Goal: Answer question/provide support: Share knowledge or assist other users

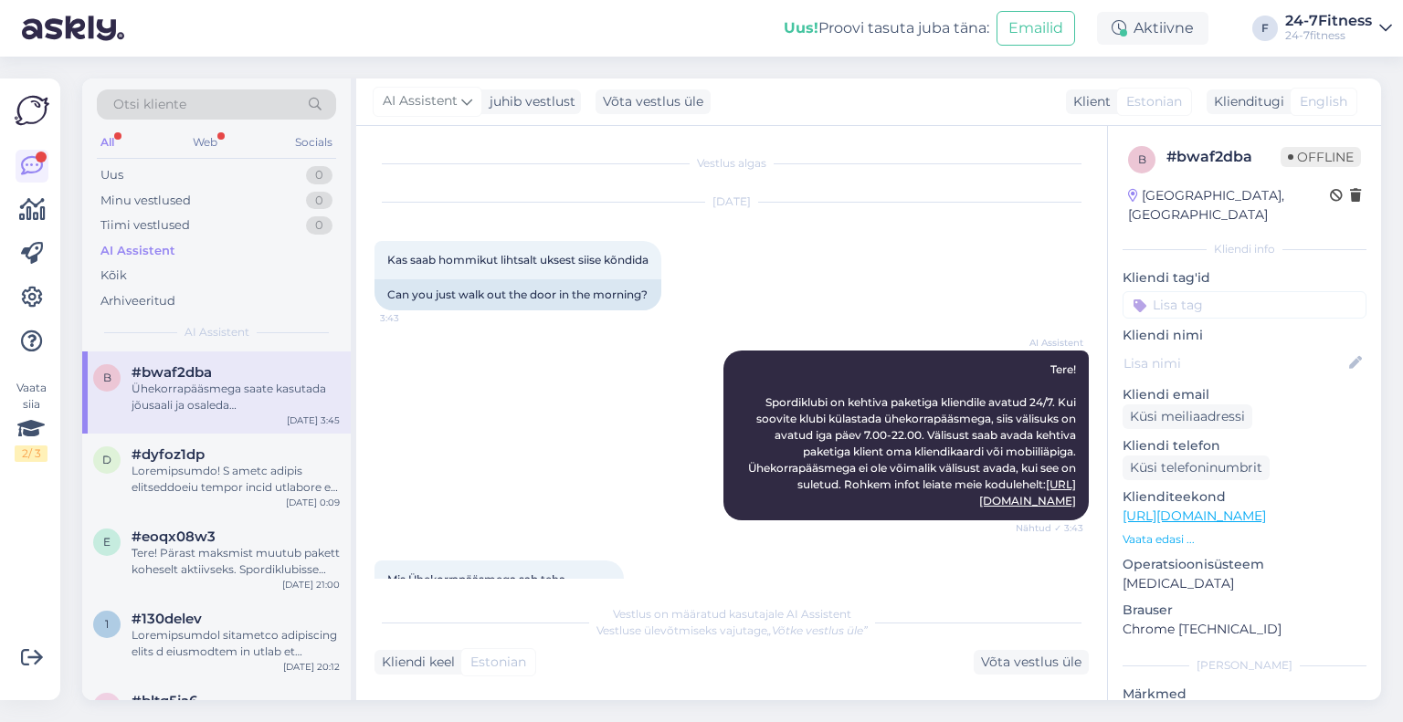
click at [198, 142] on div "Web" at bounding box center [205, 143] width 32 height 24
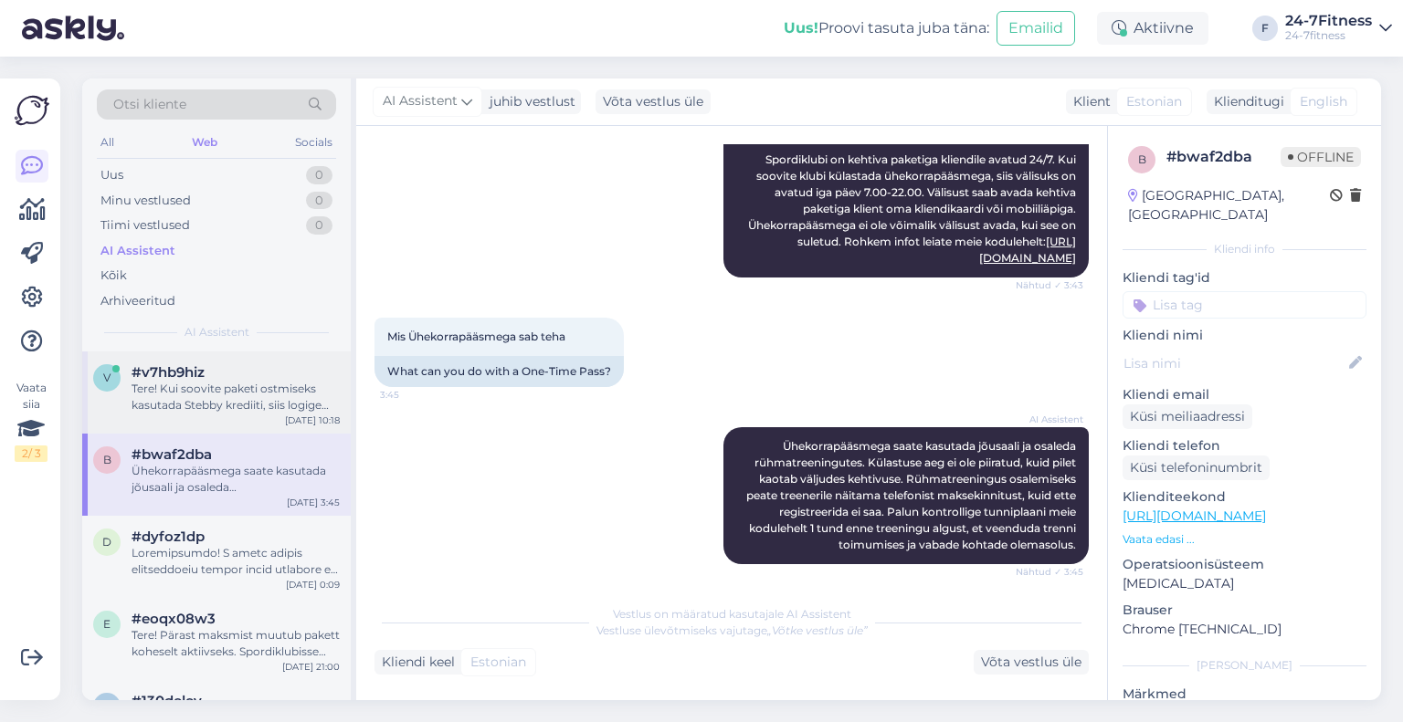
click at [232, 419] on div "v #v7hb9hiz Tere! Kui soovite paketi ostmiseks kasutada Stebby krediiti, siis l…" at bounding box center [216, 393] width 268 height 82
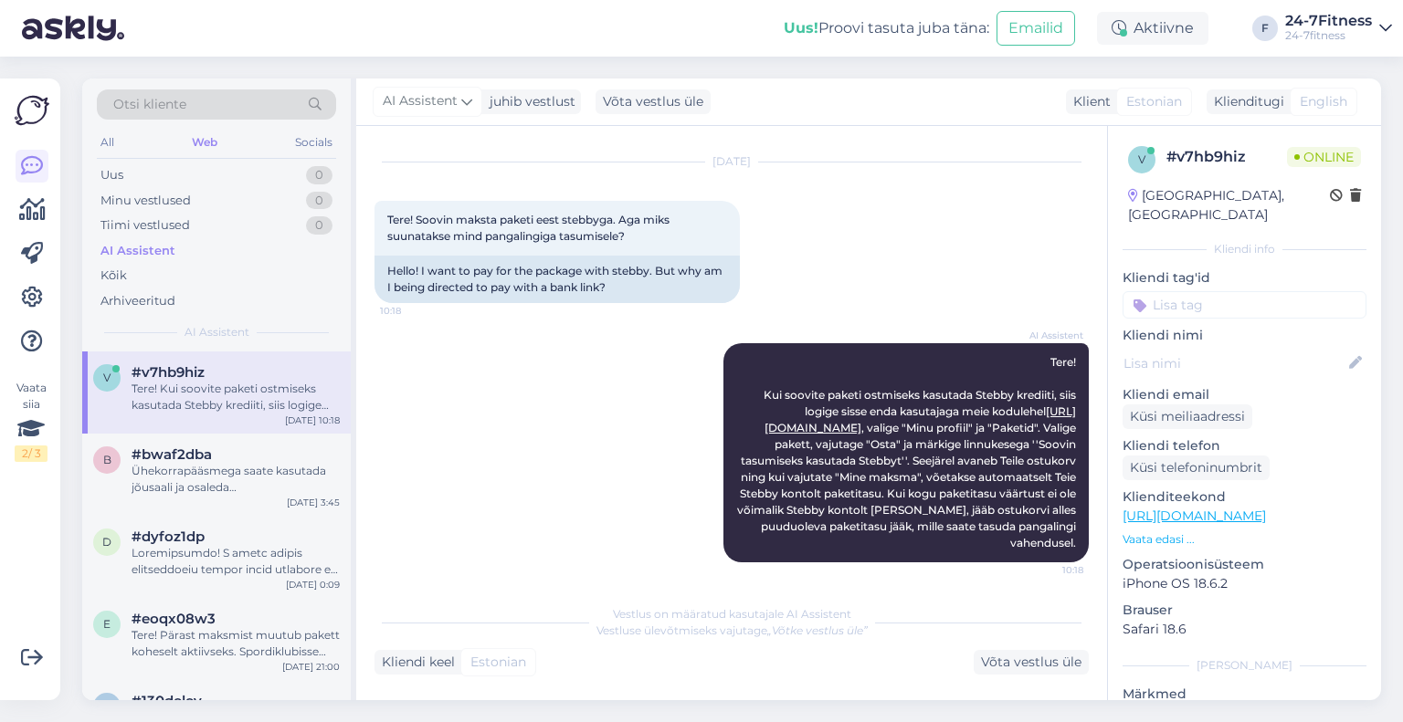
scroll to position [44, 0]
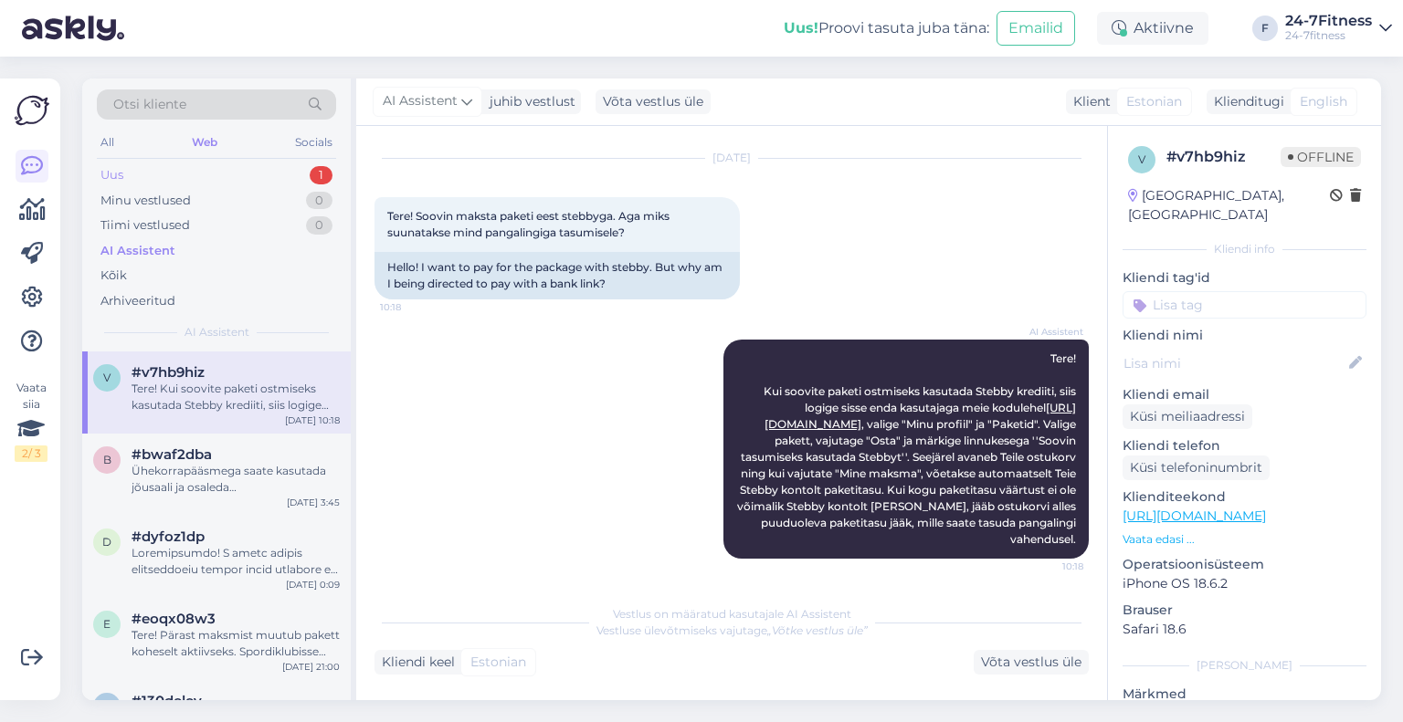
click at [245, 175] on div "Uus 1" at bounding box center [216, 176] width 239 height 26
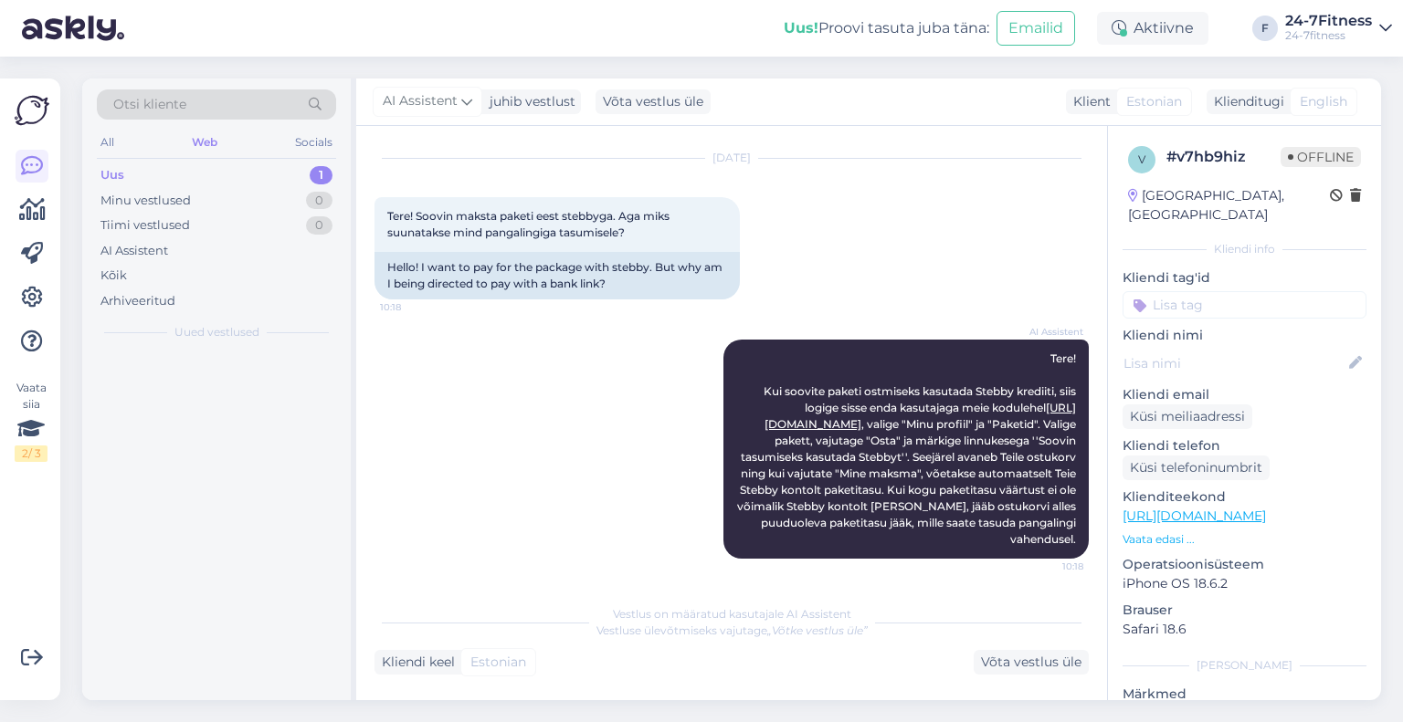
click at [259, 383] on div at bounding box center [216, 526] width 268 height 349
click at [277, 414] on div "7 #7rnpb3au [DATE] 10:21" at bounding box center [216, 393] width 268 height 82
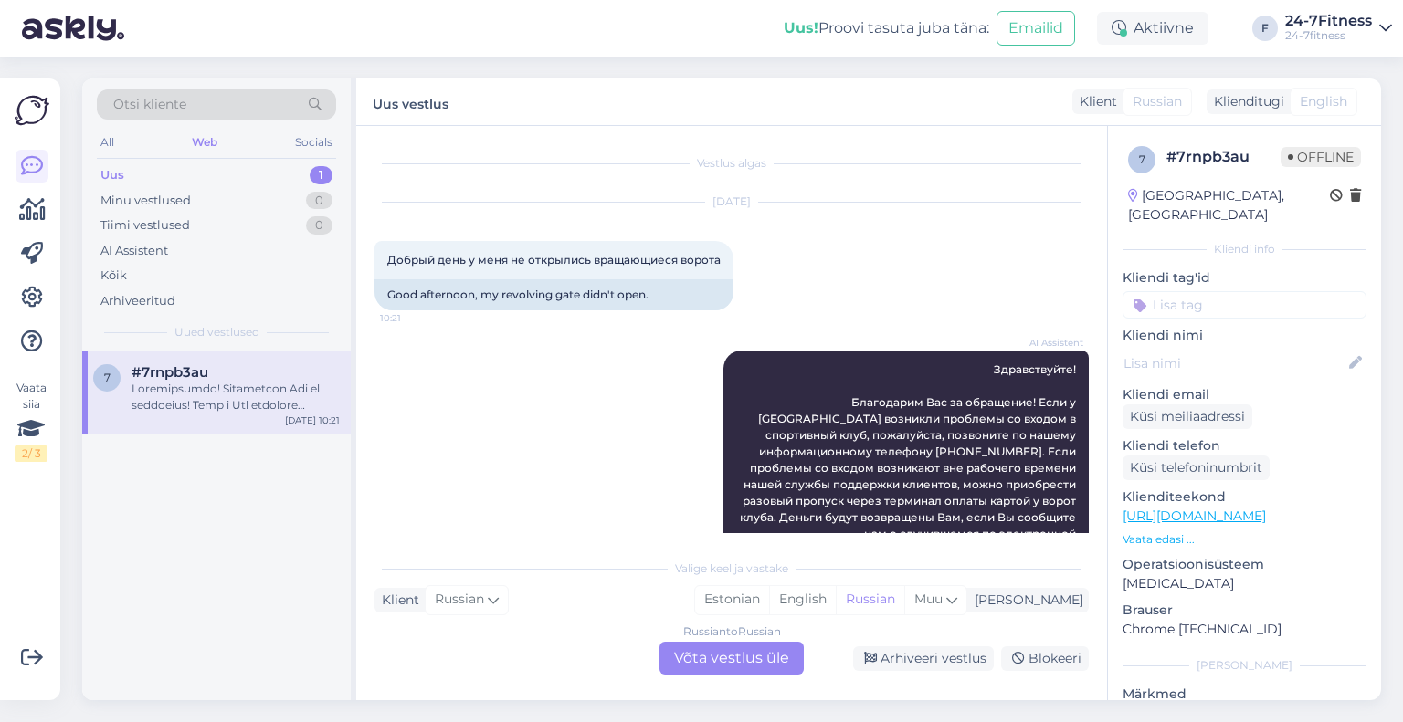
scroll to position [106, 0]
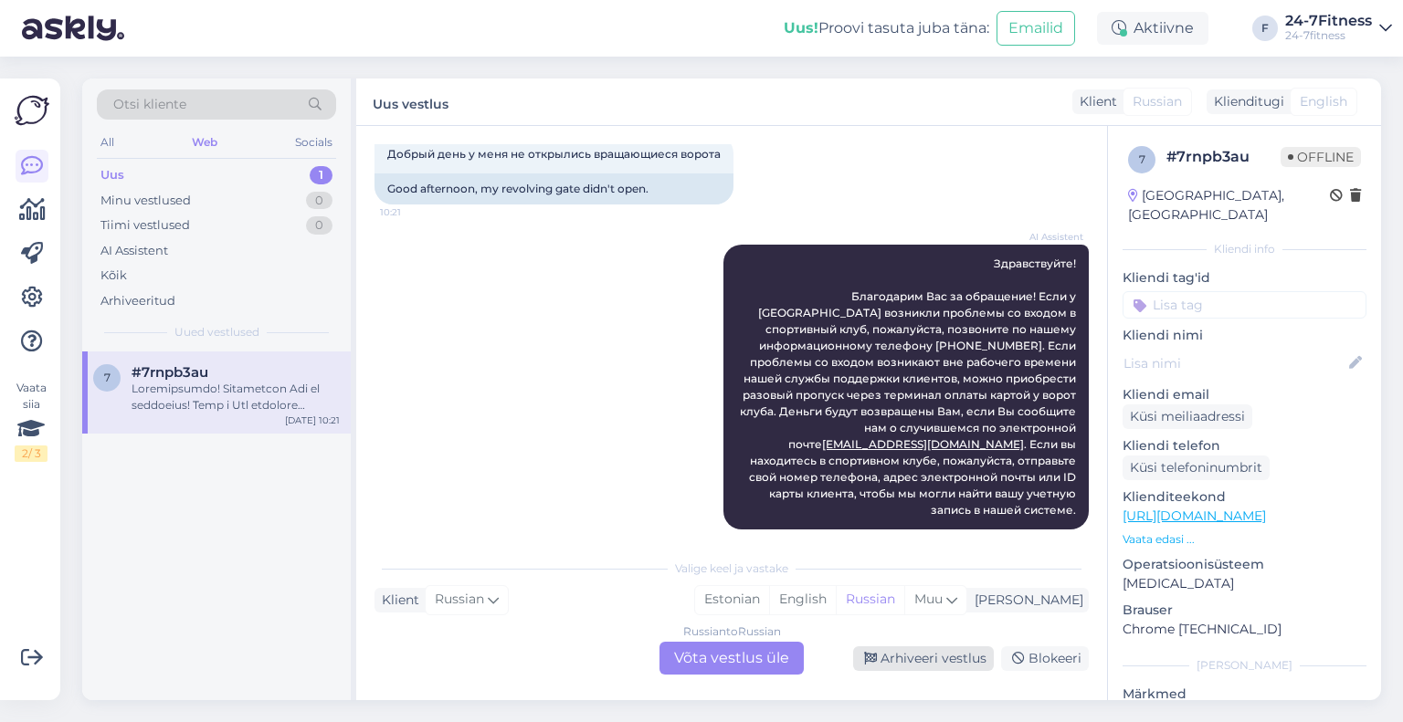
click at [893, 659] on div "Arhiveeri vestlus" at bounding box center [923, 659] width 141 height 25
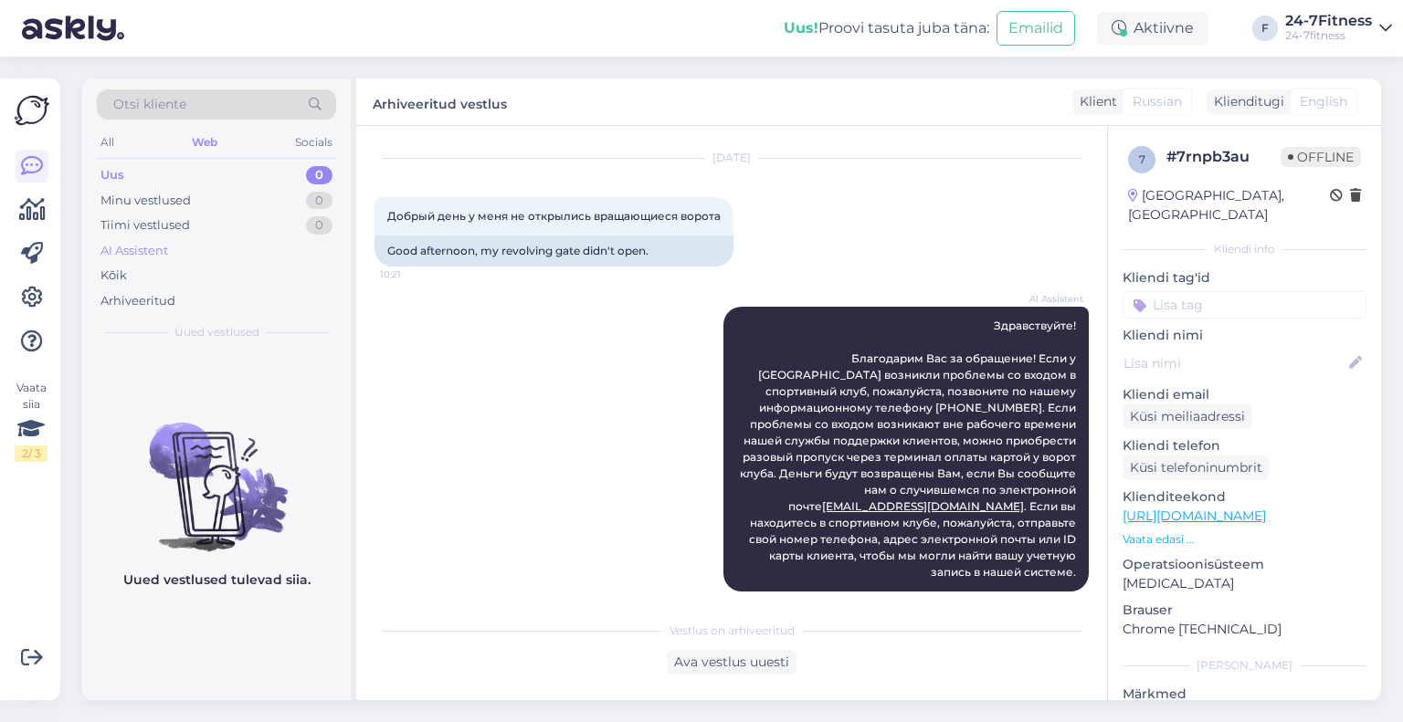
click at [180, 257] on div "AI Assistent" at bounding box center [216, 251] width 239 height 26
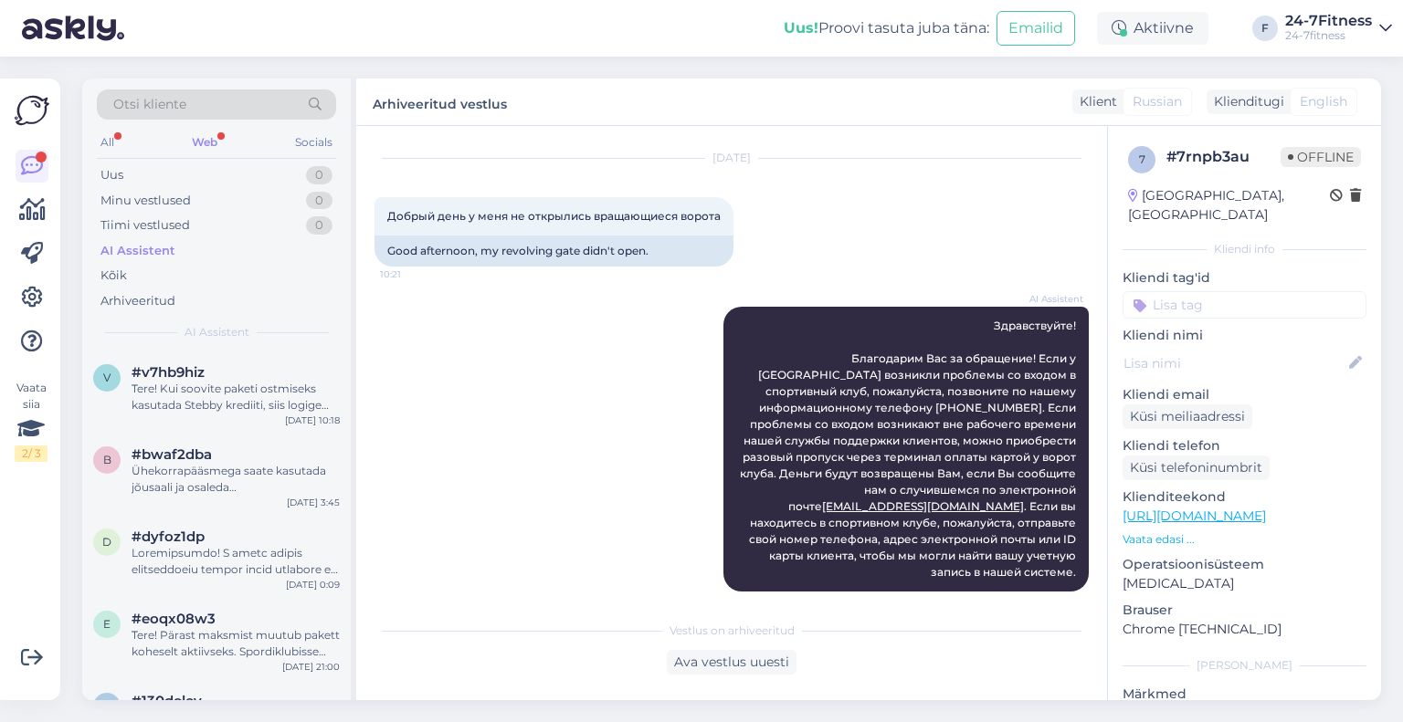
click at [212, 138] on div "Web" at bounding box center [204, 143] width 33 height 24
click at [205, 388] on div "Здравствуйте! Вы можете заказать новую членскую карту на нашем сайте. Пожалуйст…" at bounding box center [236, 397] width 208 height 33
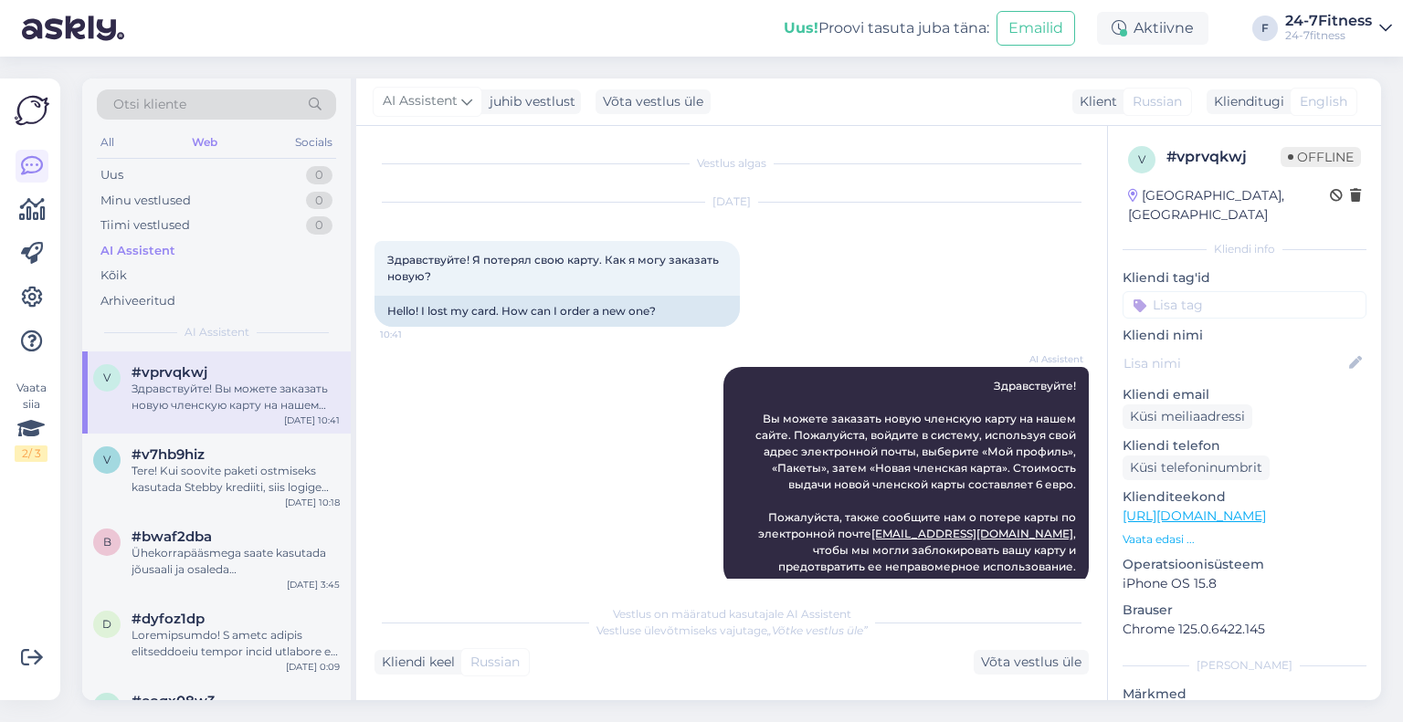
scroll to position [26, 0]
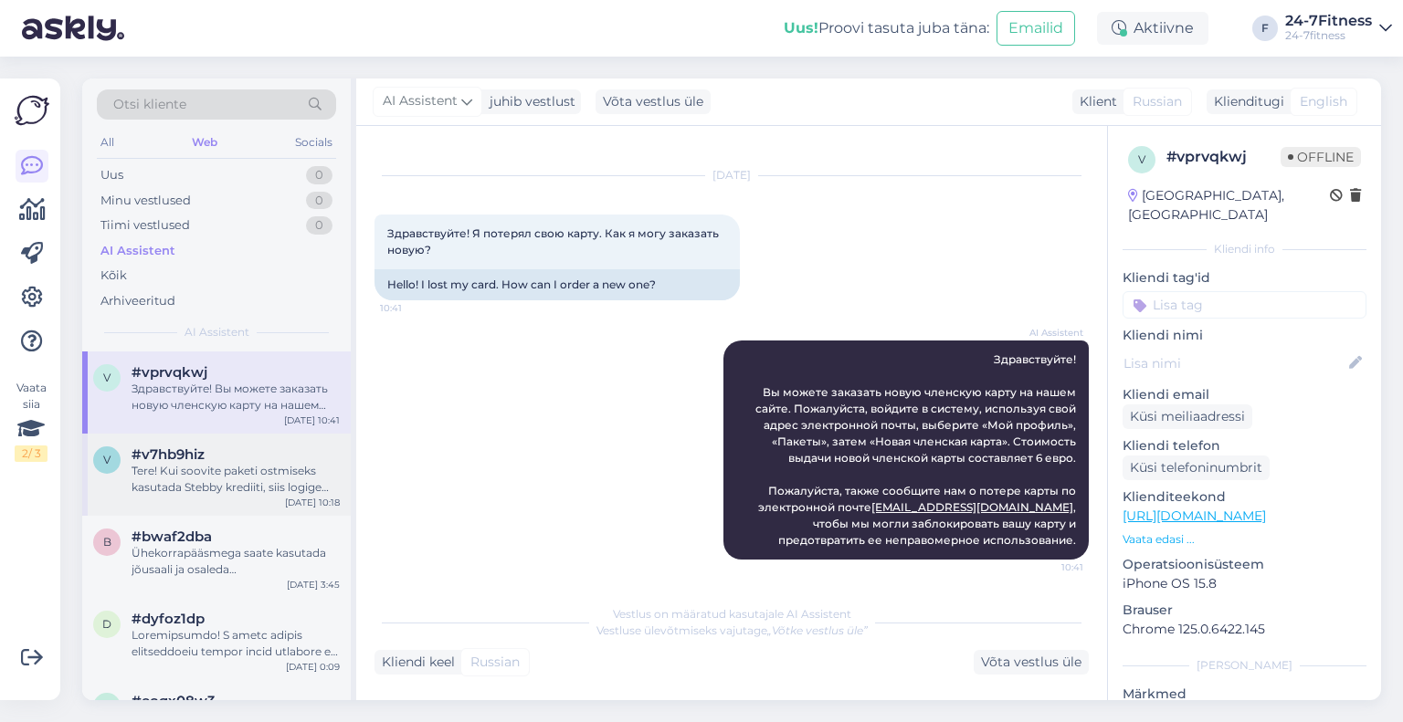
click at [197, 475] on div "Tere! Kui soovite paketi ostmiseks kasutada Stebby krediiti, siis logige sisse …" at bounding box center [236, 479] width 208 height 33
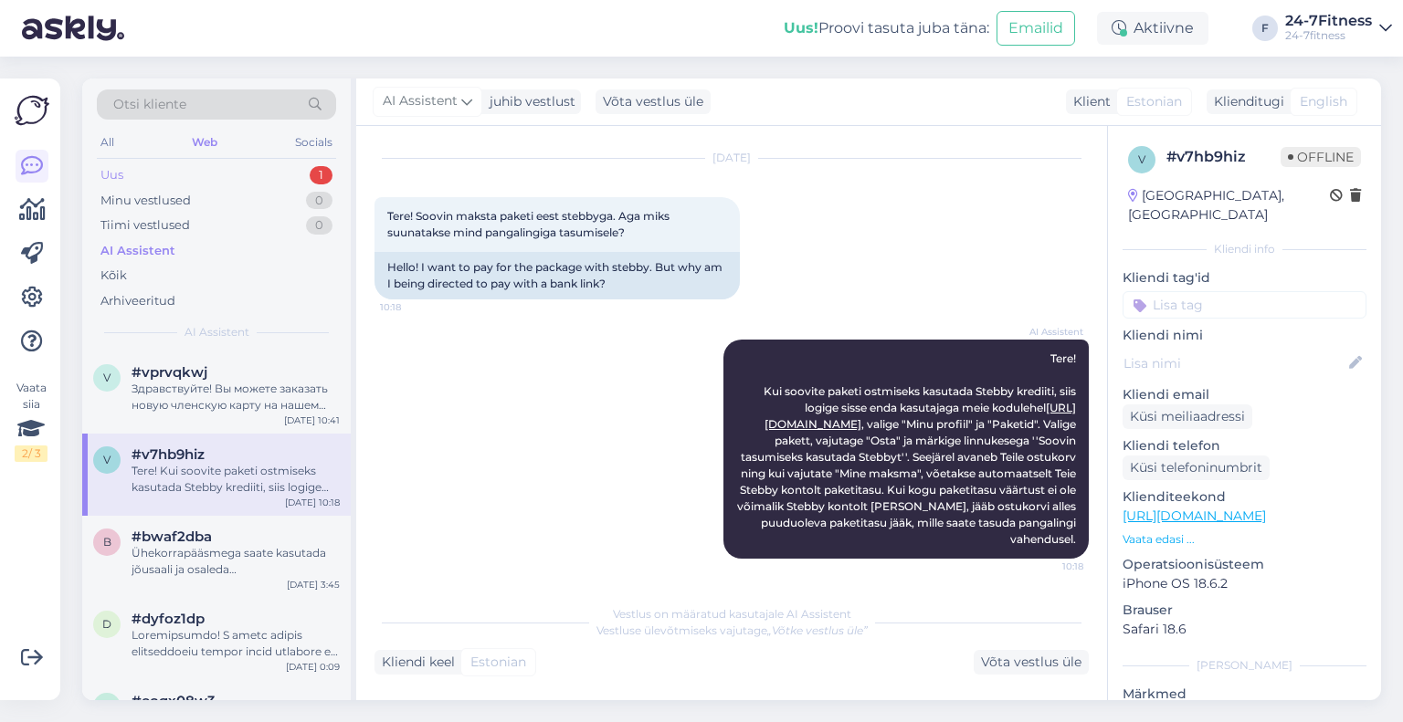
click at [174, 170] on div "Uus 1" at bounding box center [216, 176] width 239 height 26
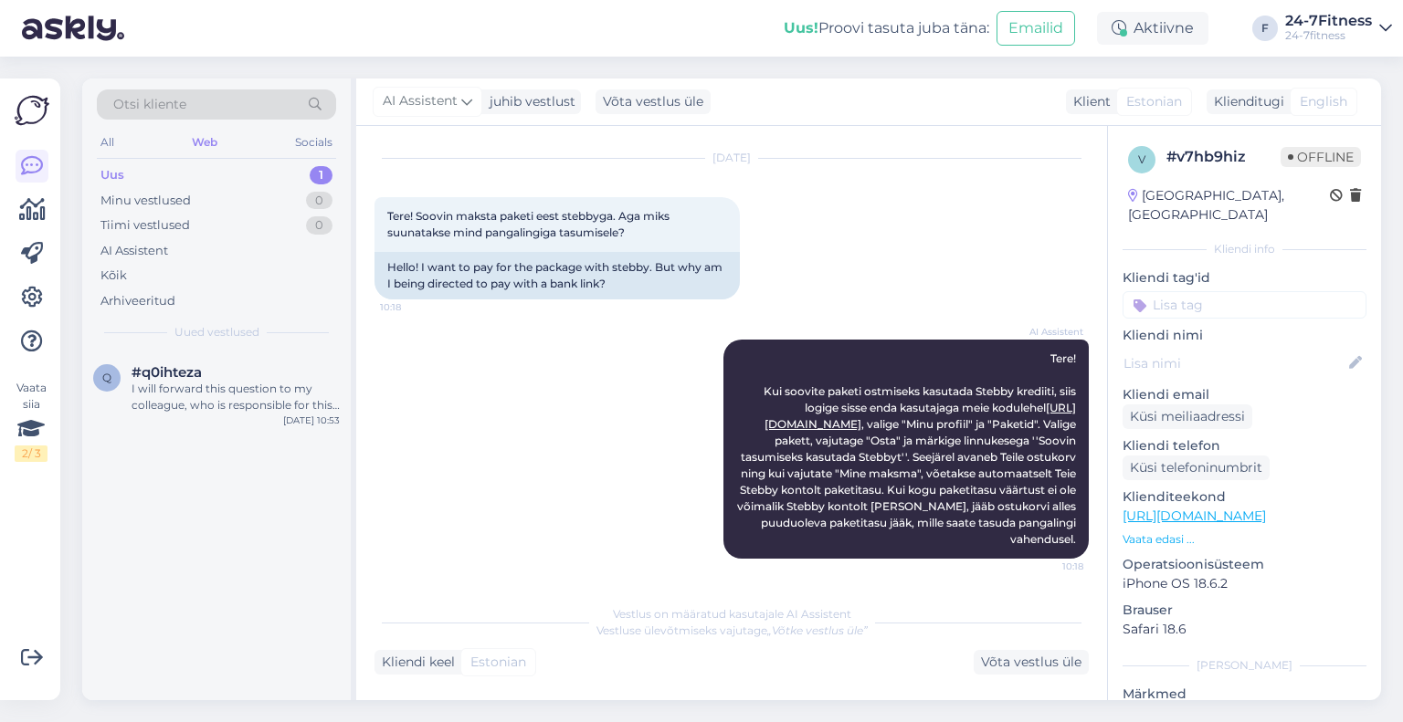
click at [248, 401] on div "I will forward this question to my colleague, who is responsible for this. The …" at bounding box center [236, 397] width 208 height 33
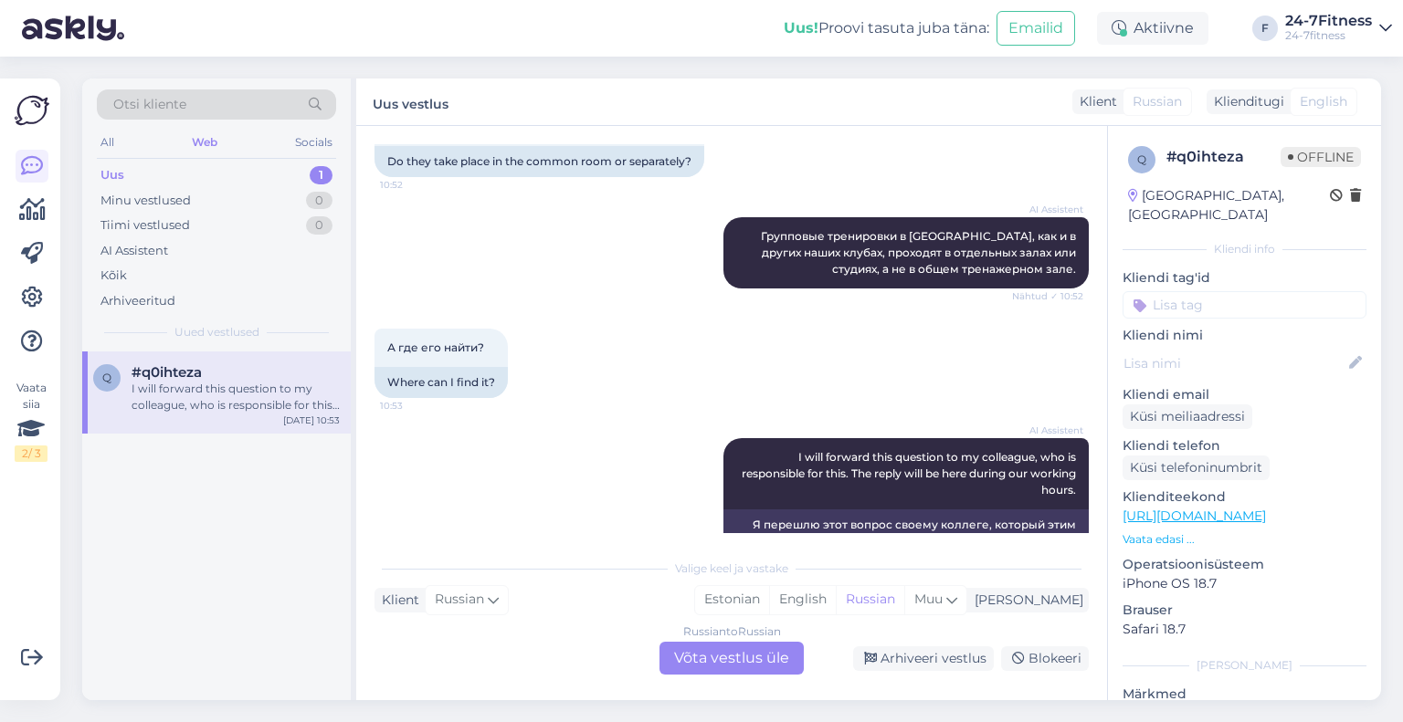
scroll to position [1191, 0]
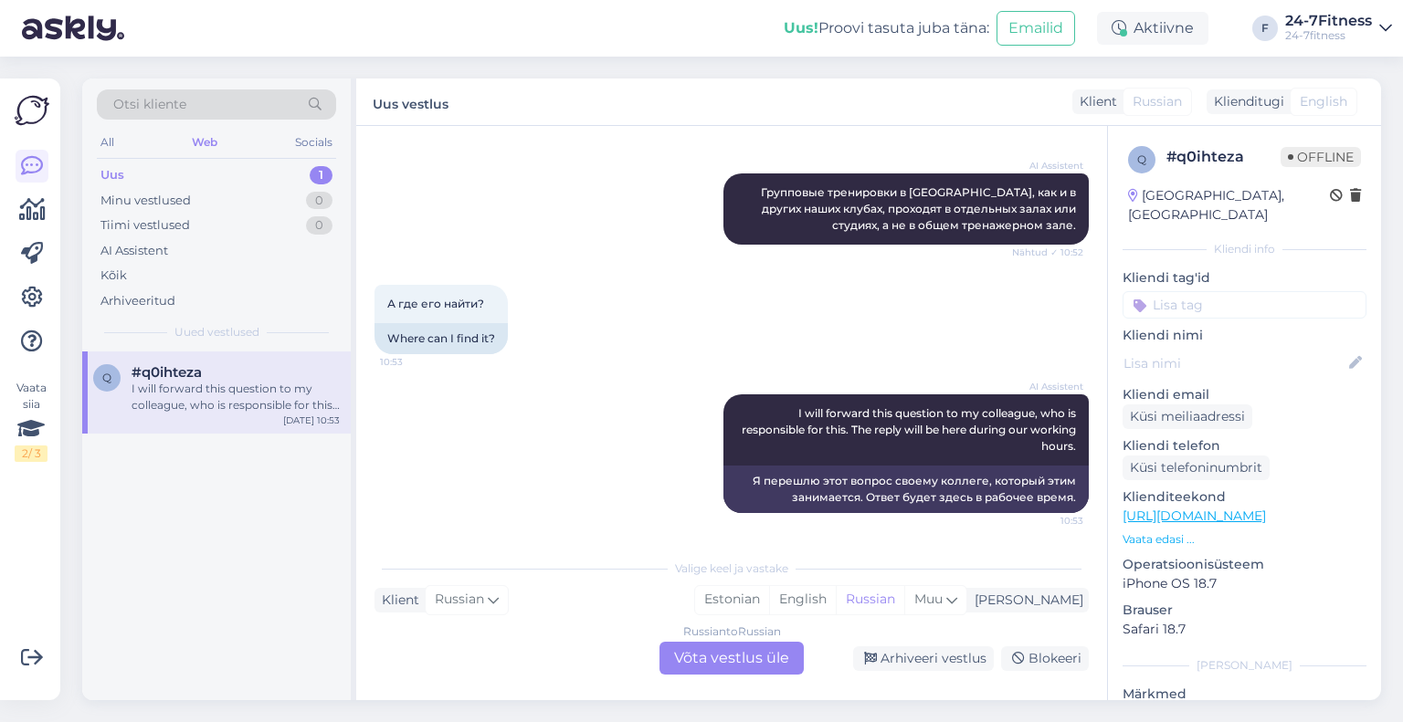
click at [710, 657] on div "Russian to Russian Võta vestlus üle" at bounding box center [731, 658] width 144 height 33
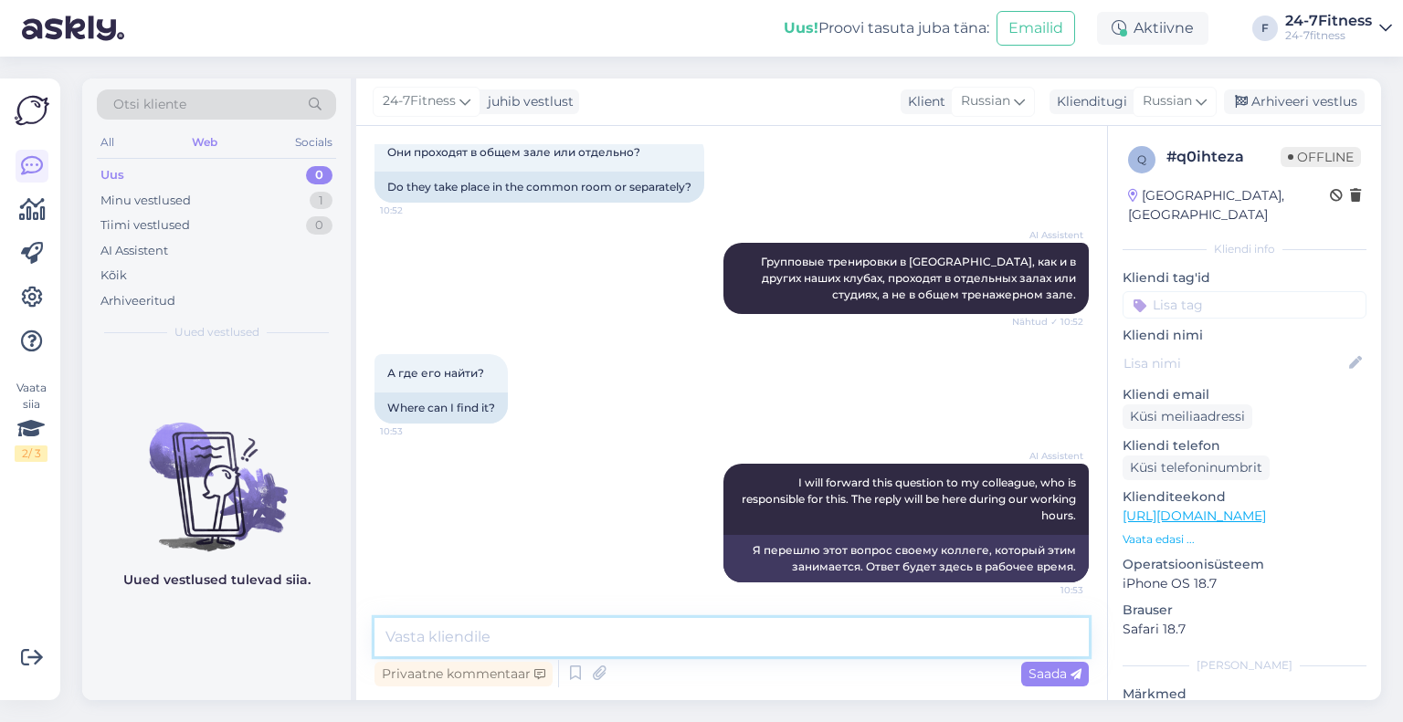
click at [700, 627] on textarea at bounding box center [731, 637] width 714 height 38
click at [1185, 101] on span "Russian" at bounding box center [1166, 101] width 49 height 20
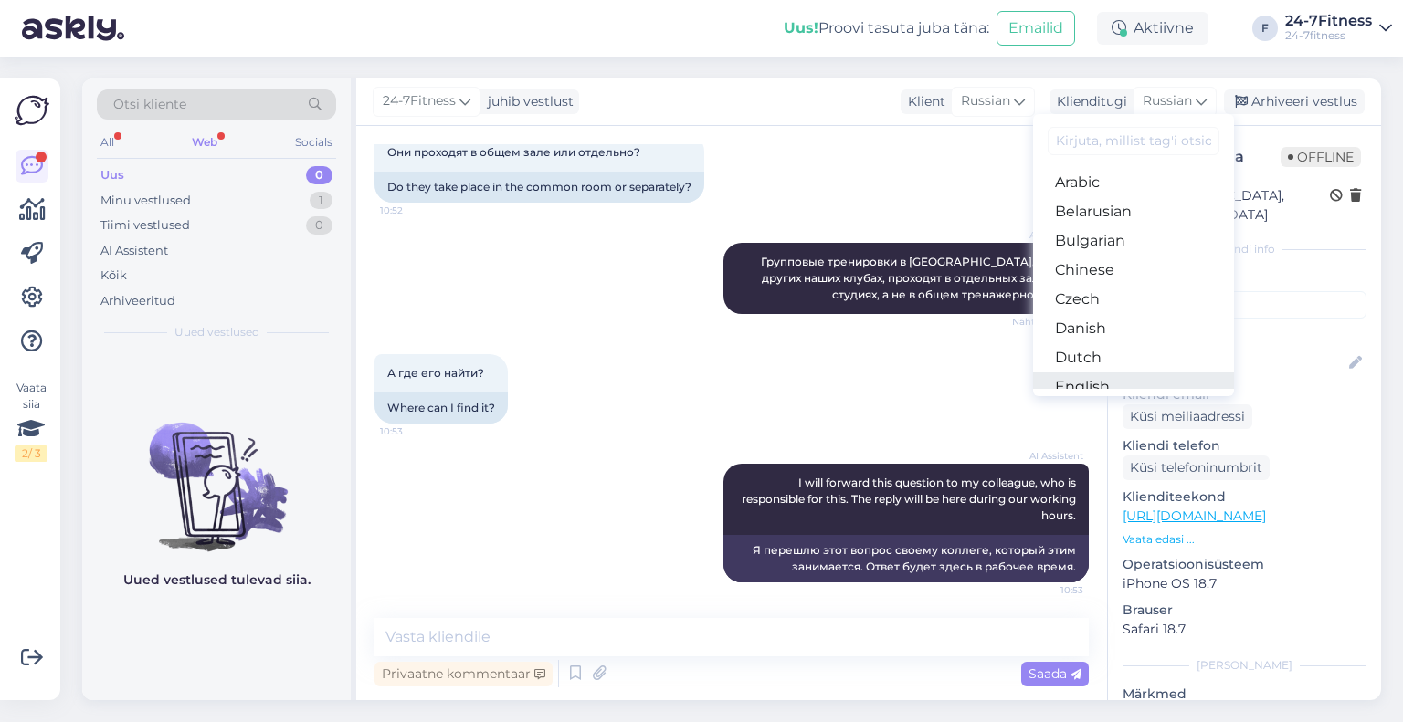
scroll to position [68, 0]
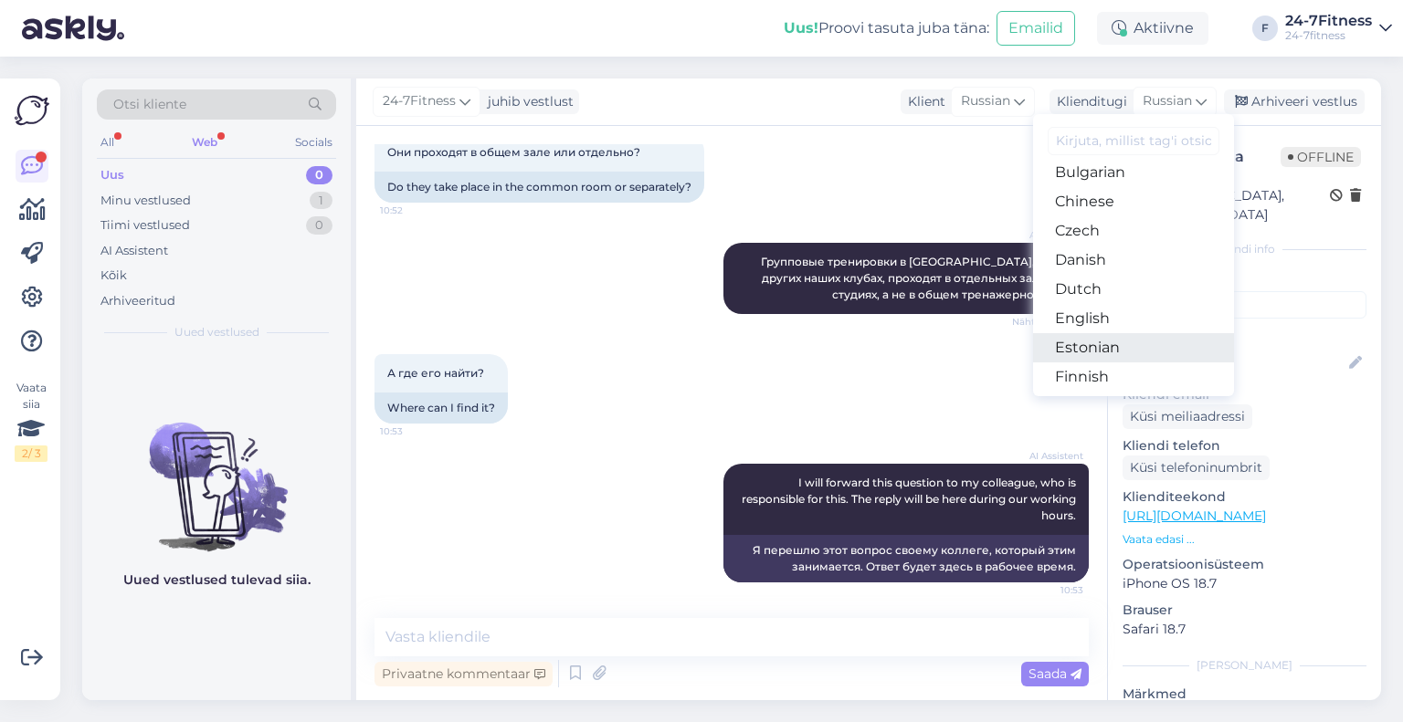
click at [1105, 350] on link "Estonian" at bounding box center [1133, 347] width 201 height 29
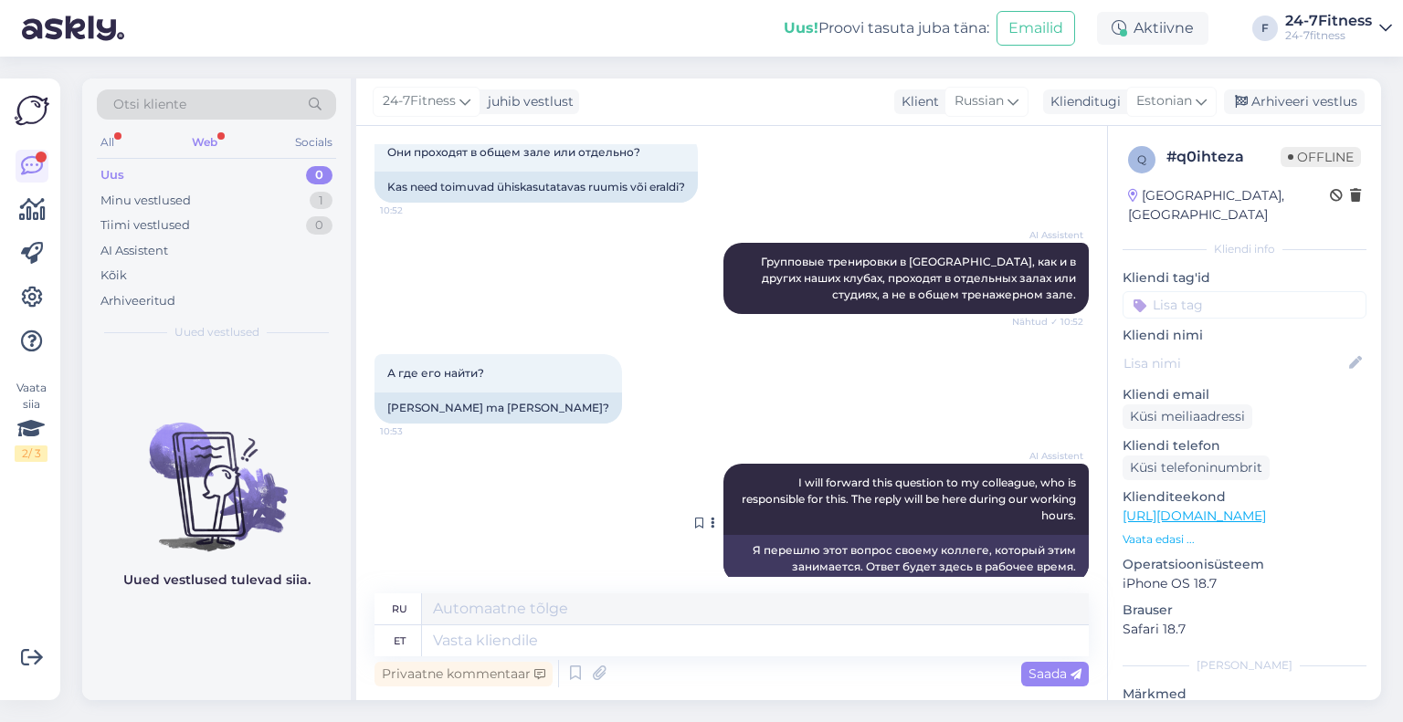
scroll to position [1147, 0]
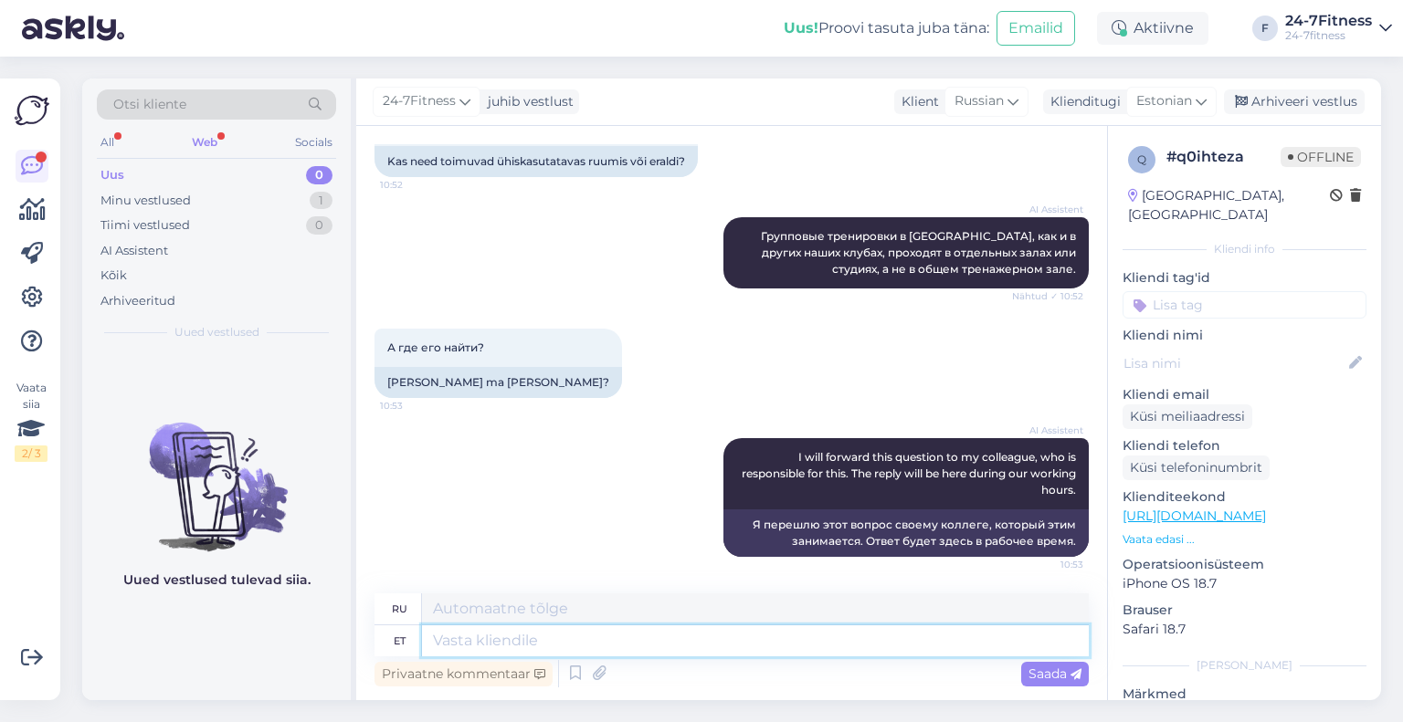
click at [604, 637] on textarea at bounding box center [755, 641] width 667 height 31
type textarea "Stuudioss"
type textarea "Студия"
type textarea "Stuudio asub j"
type textarea "[GEOGRAPHIC_DATA] расположена"
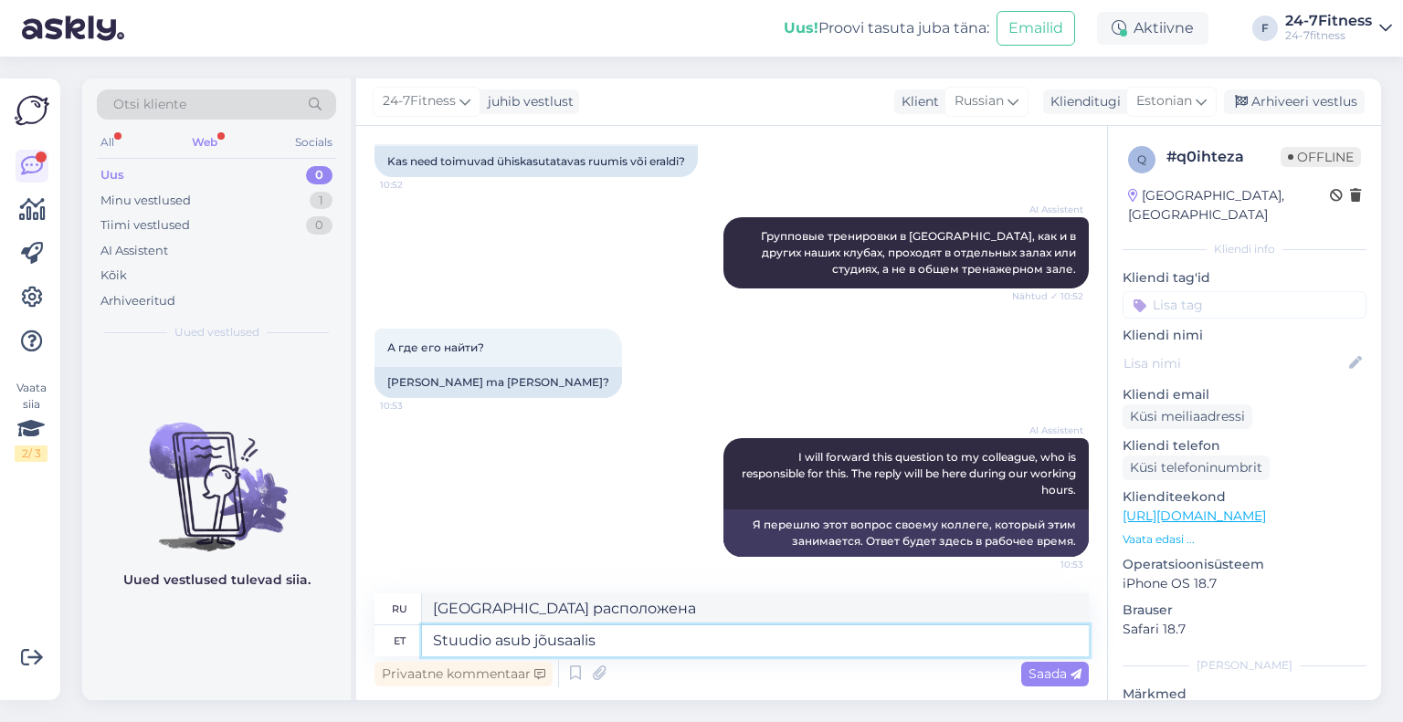
type textarea "Stuudio asub jõusaalis s"
type textarea "Студия расположена в спортзале."
type textarea "Stuudio asub jõusaalis sees,"
type textarea "Студия расположена внутри спортзала,"
type textarea "Stuudio asub jõusaalis sees, ukse j"
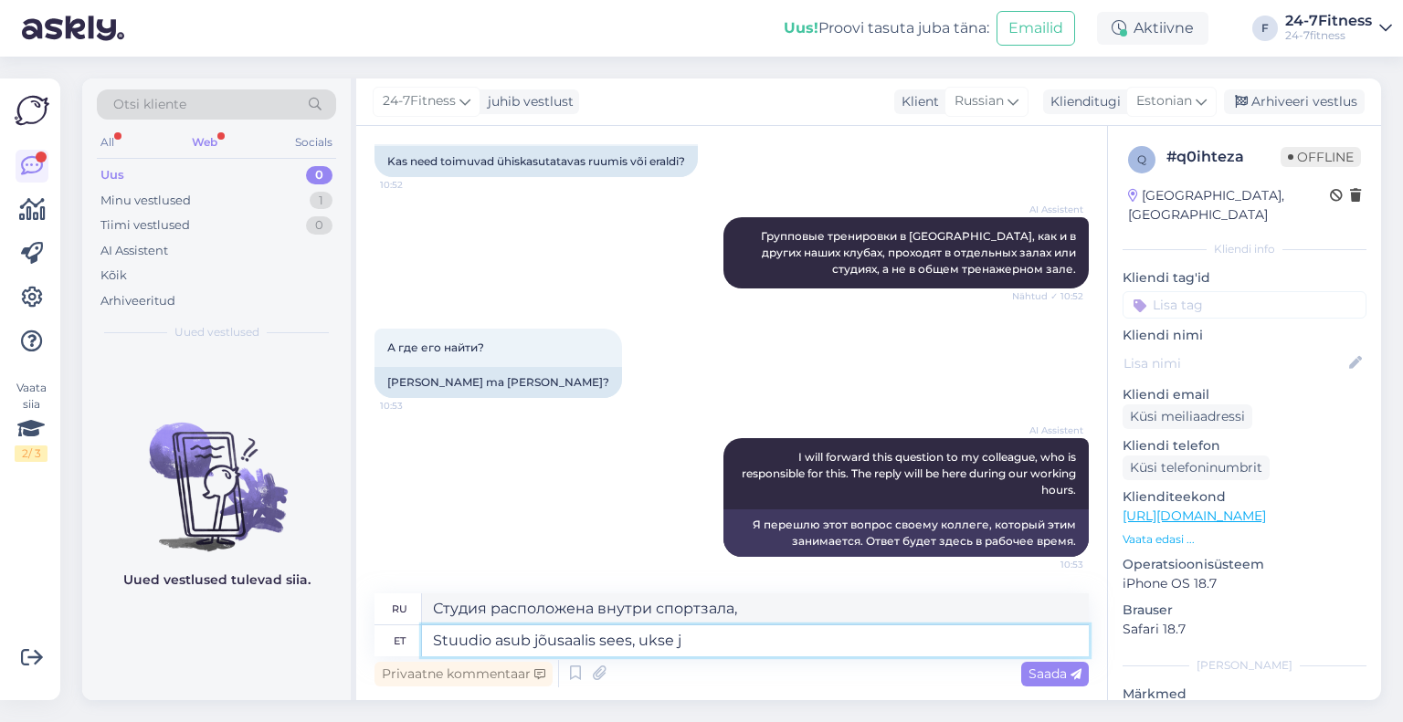
type textarea "Студия расположена внутри спортзала, за дверью."
type textarea "Stuudio asub jõusaalis sees, ukse juures võ"
type textarea "Студия расположена внутри спортзала, возле двери."
type textarea "Stuudio asub jõusaalis sees, ukse juures või [GEOGRAPHIC_DATA]"
type textarea "Студия расположена внутри спортзала, возле двери или"
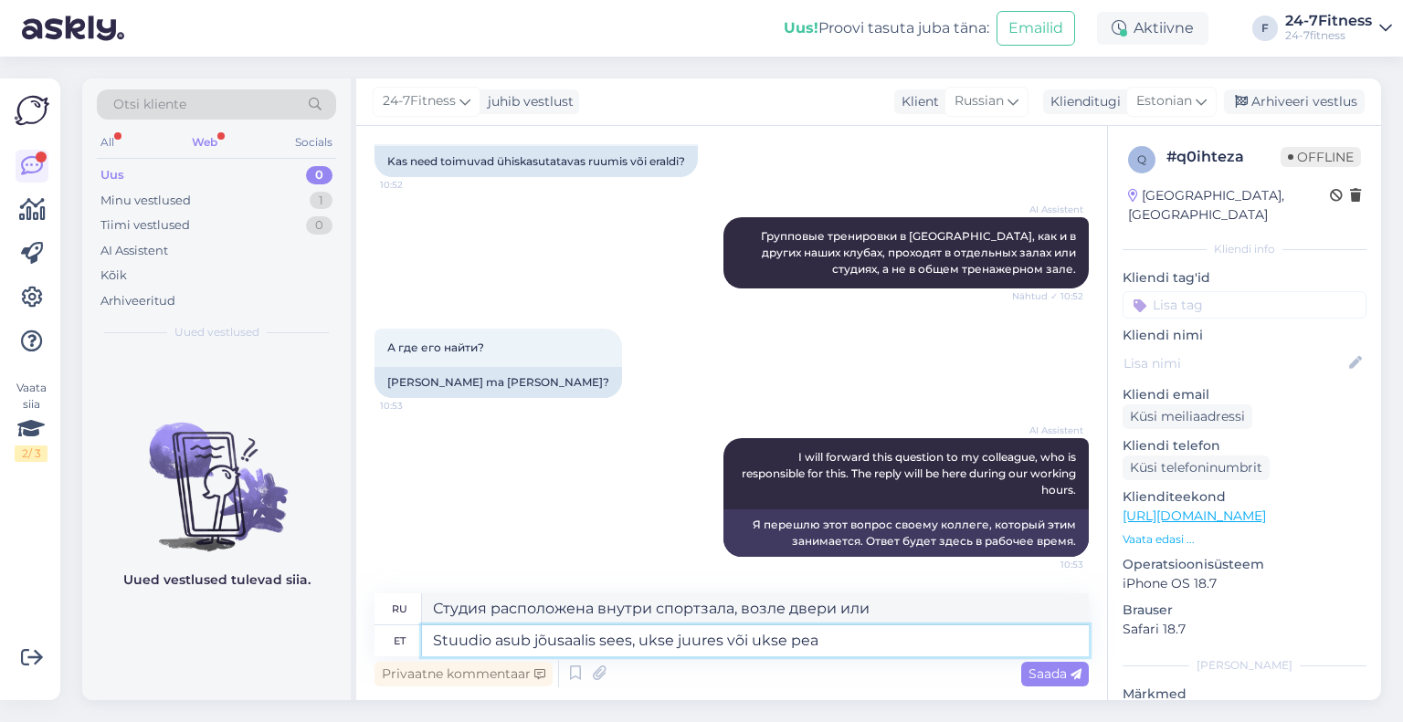
type textarea "Stuudio asub jõusaalis sees, ukse juures või ukse peal"
type textarea "Студия расположена внутри спортзала, у двери или рядом с дверью."
type textarea "Stuudio asub jõusaalis sees, ukse juures või ukse peal"
type textarea "Студия находится внутри спортзала, у входа или на входе."
type textarea "Stuudio asub jõusaalis sees, ukse juures või ukse peal peaks o"
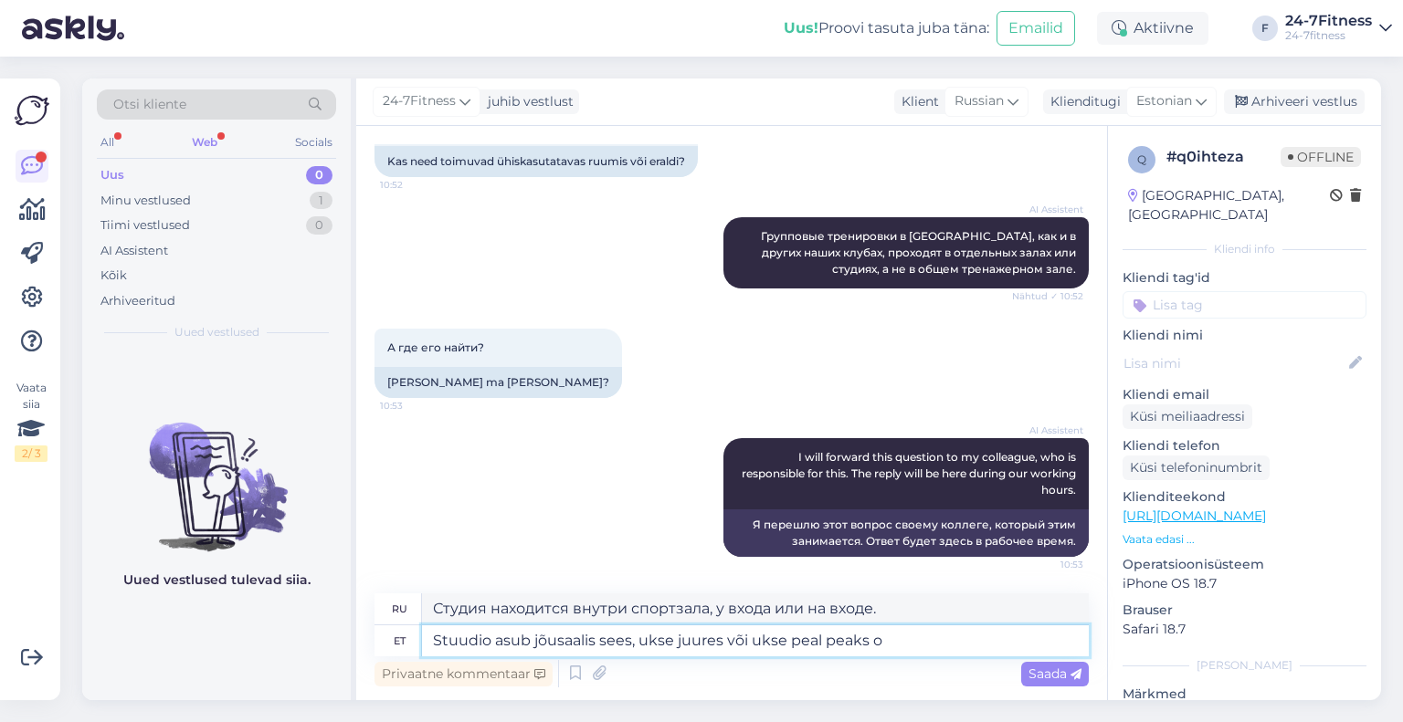
type textarea "Студия расположена внутри спортзала, у входа или на двери."
type textarea "Stuudio asub jõusaalis sees, ukse juures või ukse peal peaks olema ka"
type textarea "Студия находится внутри спортзала, она должна быть у двери или на двери."
type textarea "Stuudio asub jõusaalis sees, ukse juures või ukse peal peaks olema ka suu"
type textarea "Студия находится внутри спортзала, на двери или на ней должна быть соответствую…"
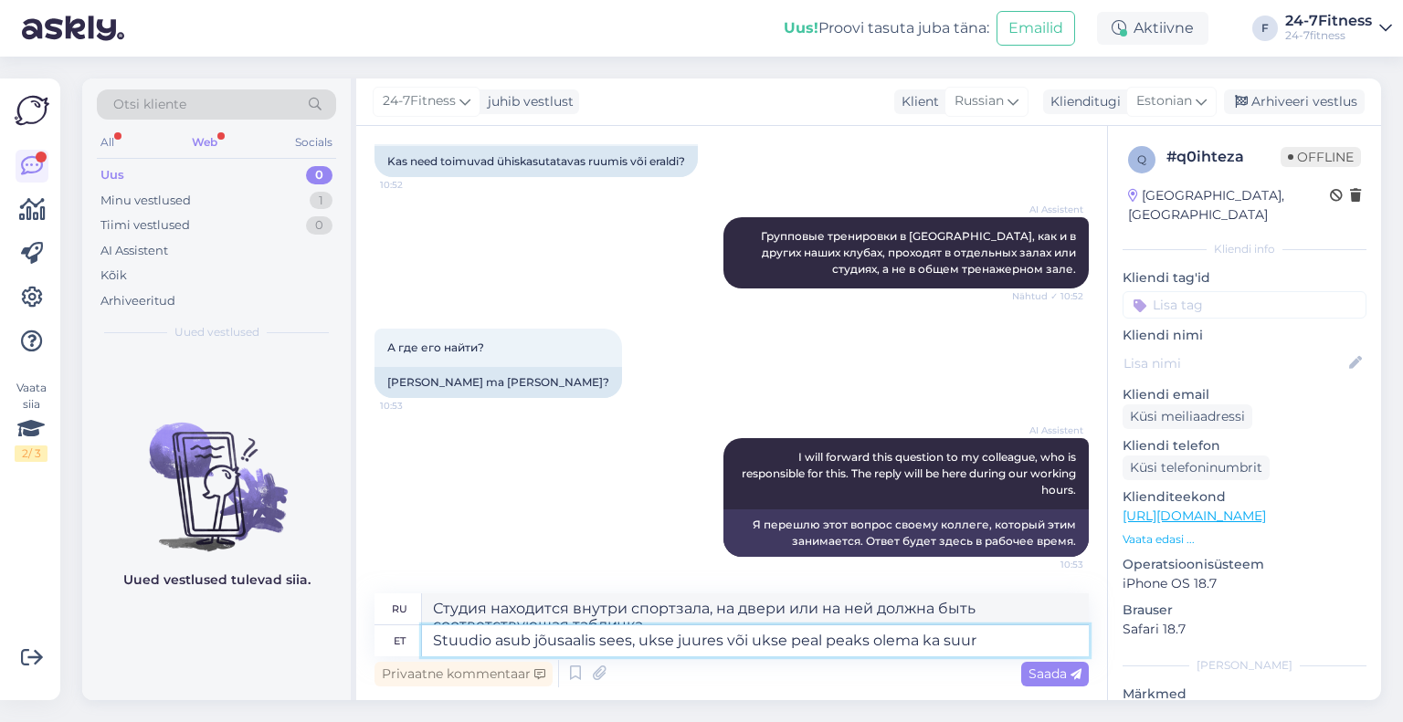
scroll to position [1163, 0]
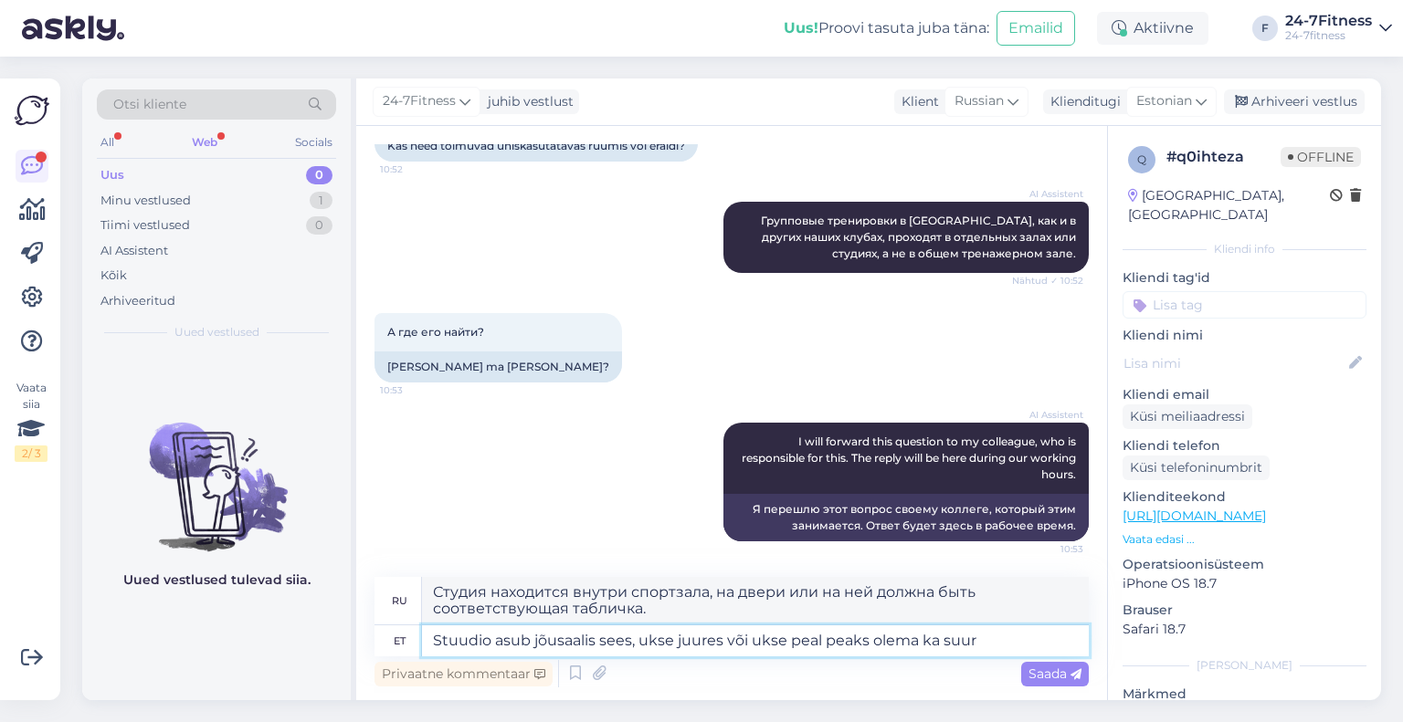
type textarea "Stuudio asub jõusaalis sees, ukse juures või ukse peal peaks olema ka suur S"
type textarea "Студия расположена внутри спортзала, на двери или на ней должна быть большая вы…"
type textarea "Stuudio asub jõusaalis sees, ukse juures või ukse peal peaks olema ka suur"
type textarea "Студия расположена внутри спортзала, возле двери или на двери также должна быть…"
type textarea "Stuudio asub jõusaalis sees, ukse juures või ukse peal peaks olema ka suur st"
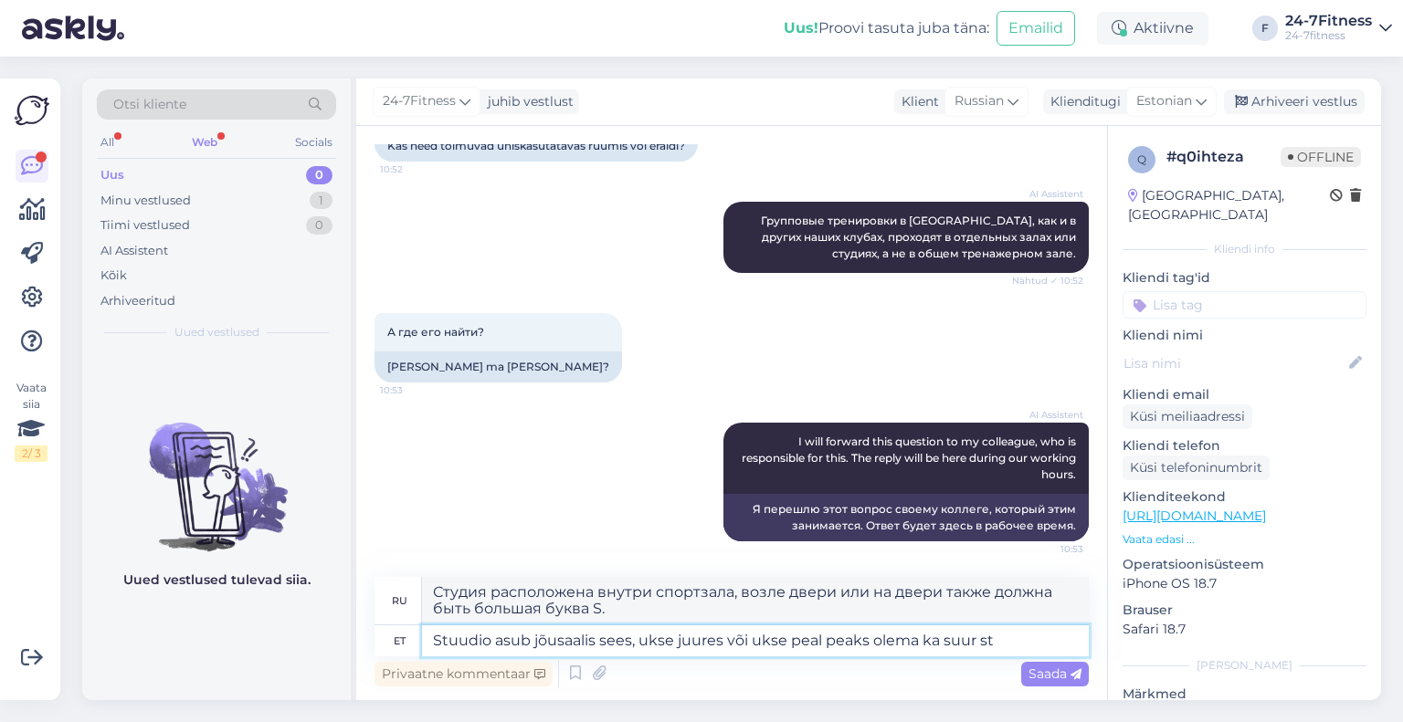
type textarea "Студия расположена внутри спортзала, на двери или на ней должна быть большая вы…"
type textarea "Stuudio asub jõusaalis sees, ukse juures või ukse peal peaks olema ka suur stuu…"
type textarea "Студия находится внутри спортзала, также должна быть большая студия у двери или…"
type textarea "Stuudio asub jõusaalis sees, ukse juures või ukse peal peaks olema ka suur stuu…"
type textarea "Студия расположена внутри спортзала, и около двери или на ней должна быть больш…"
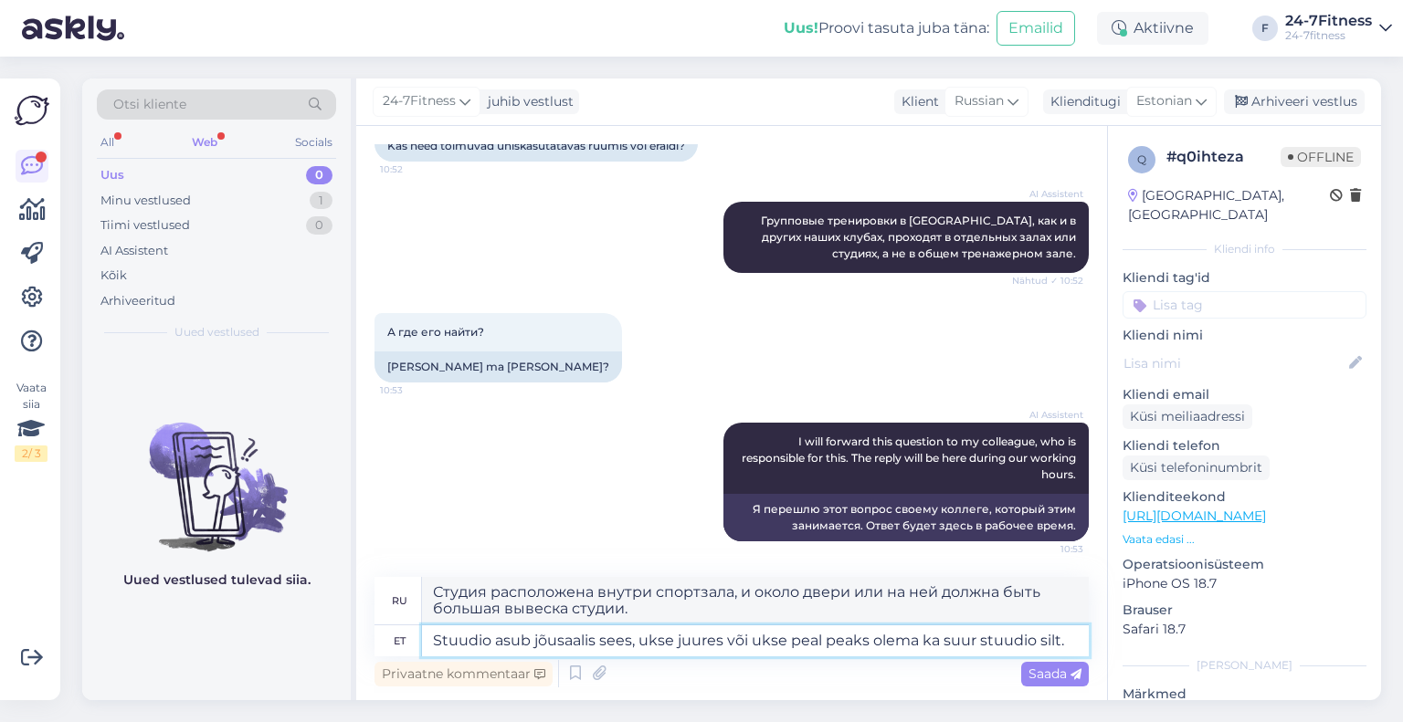
drag, startPoint x: 1065, startPoint y: 637, endPoint x: 640, endPoint y: 653, distance: 425.0
click at [640, 653] on textarea "Stuudio asub jõusaalis sees, ukse juures või ukse peal peaks olema ka suur stuu…" at bounding box center [755, 641] width 667 height 31
type textarea "Stuudio asub jõusaalis sees, riietusruumist väl"
type textarea "Студия расположена внутри спортзала, напротив раздевалки."
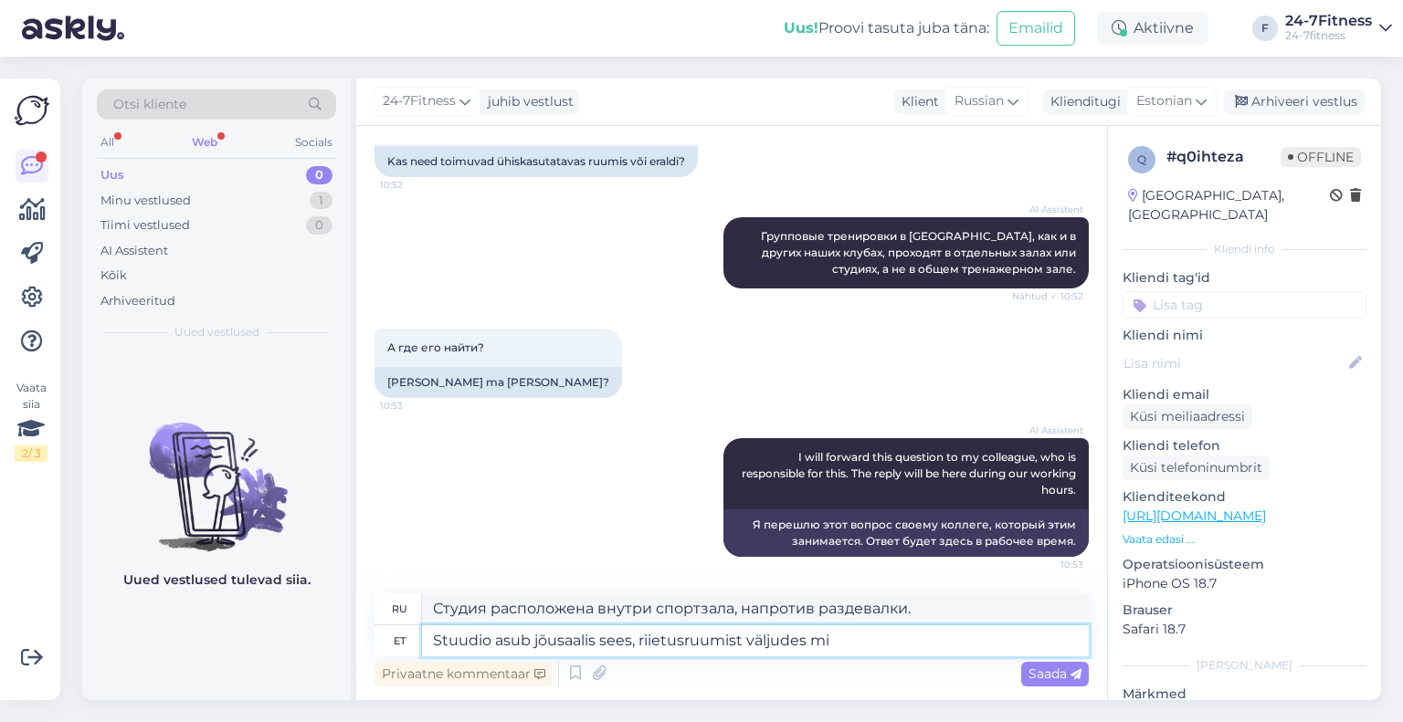
type textarea "Stuudio asub jõusaalis sees, riietusruumist väljudes min"
type textarea "Студия расположена внутри спортзала, сразу за раздевалкой."
type textarea "Stuudio asub jõusaalis sees, riietusruumist väljudes minge par"
type textarea "Студия находится внутри спортзала, когда вы выходите из раздевалки, идите"
type textarea "Stuudio asub jõusaalis sees, riietusruumist väljudes minge paremale"
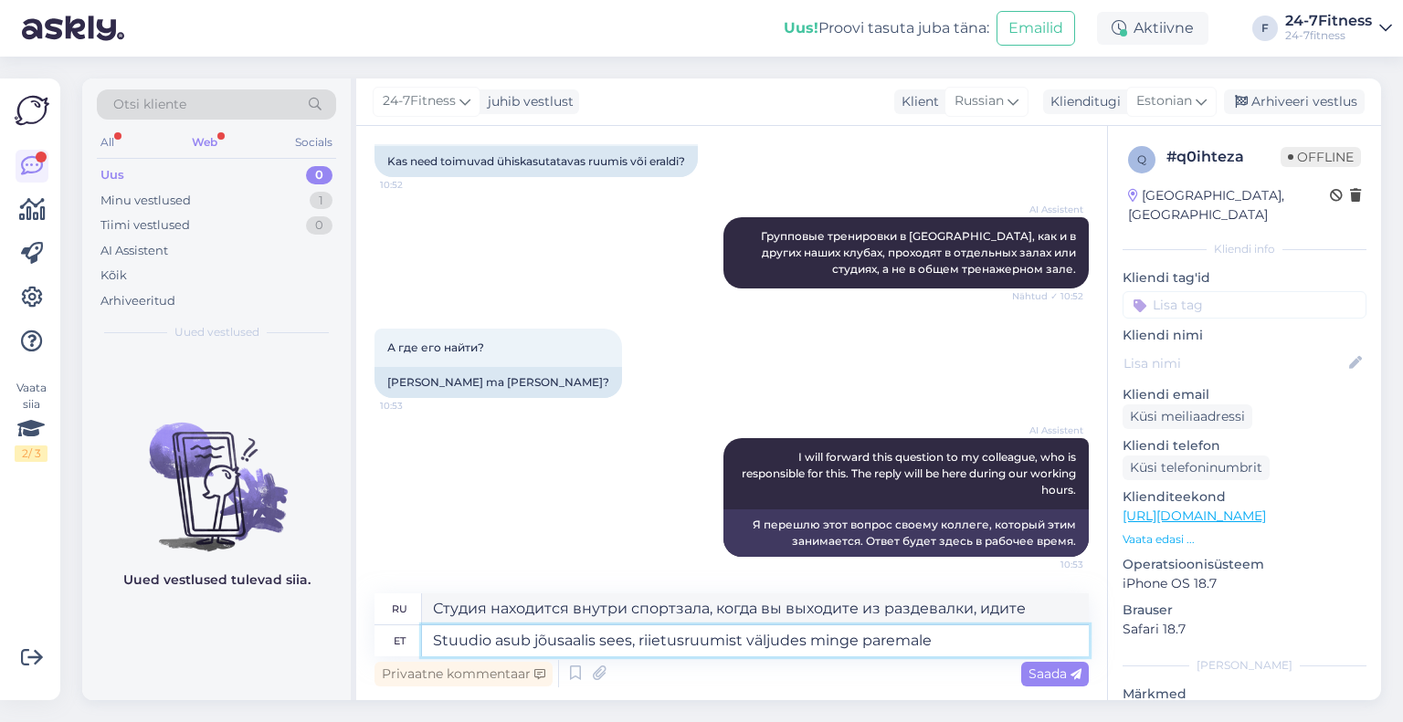
type textarea "Студия находится внутри спортзала, после выхода из раздевалки поверните направо."
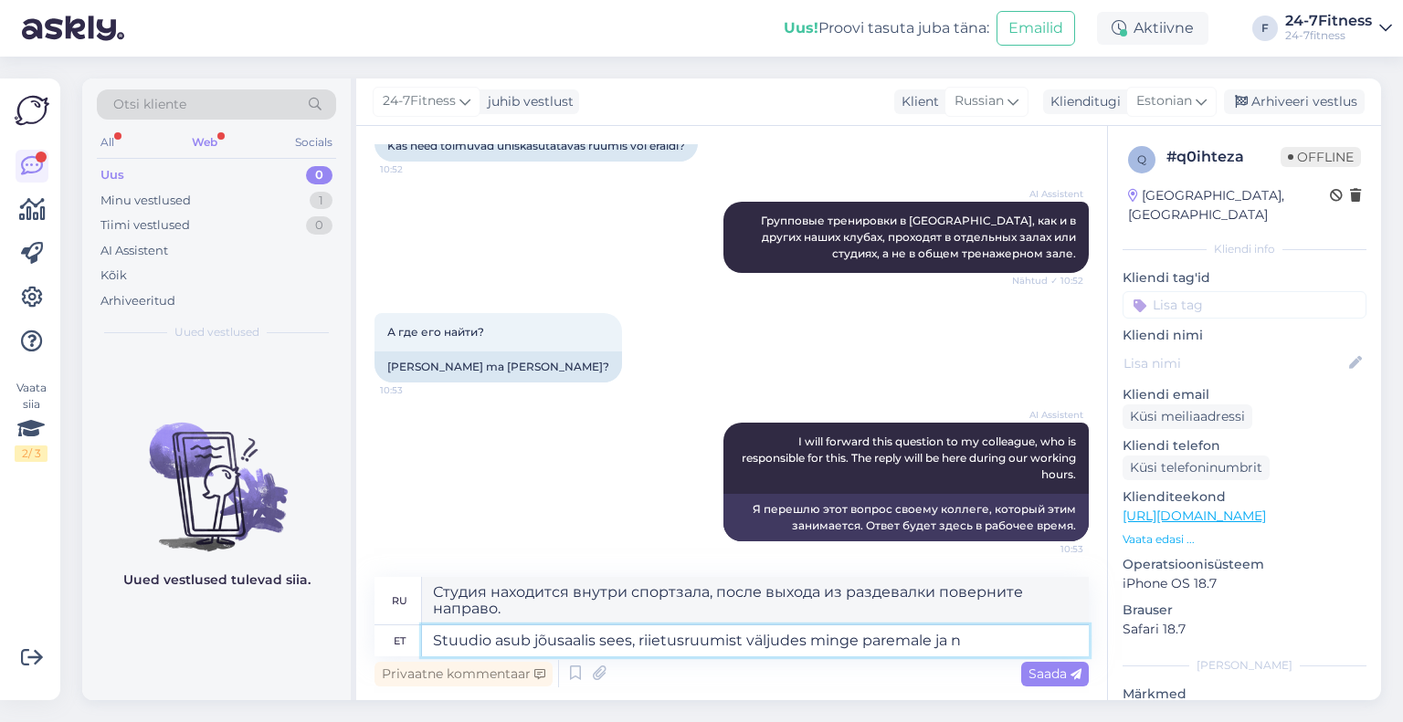
type textarea "Stuudio asub jõusaalis sees, riietusruumist väljudes minge paremale ja nä"
type textarea "Студия находится внутри спортзала, когда вы выходите из раздевалки, идите напра…"
type textarea "Stuudio asub jõusaalis sees, riietusruumist väljudes minge paremale ja näete kl"
type textarea "Студия находится внутри спортзала. Когда вы выйдете из раздевалки, идите направ…"
type textarea "Stuudio asub jõusaalis sees, riietusruumist väljudes minge paremale ja näete kl…"
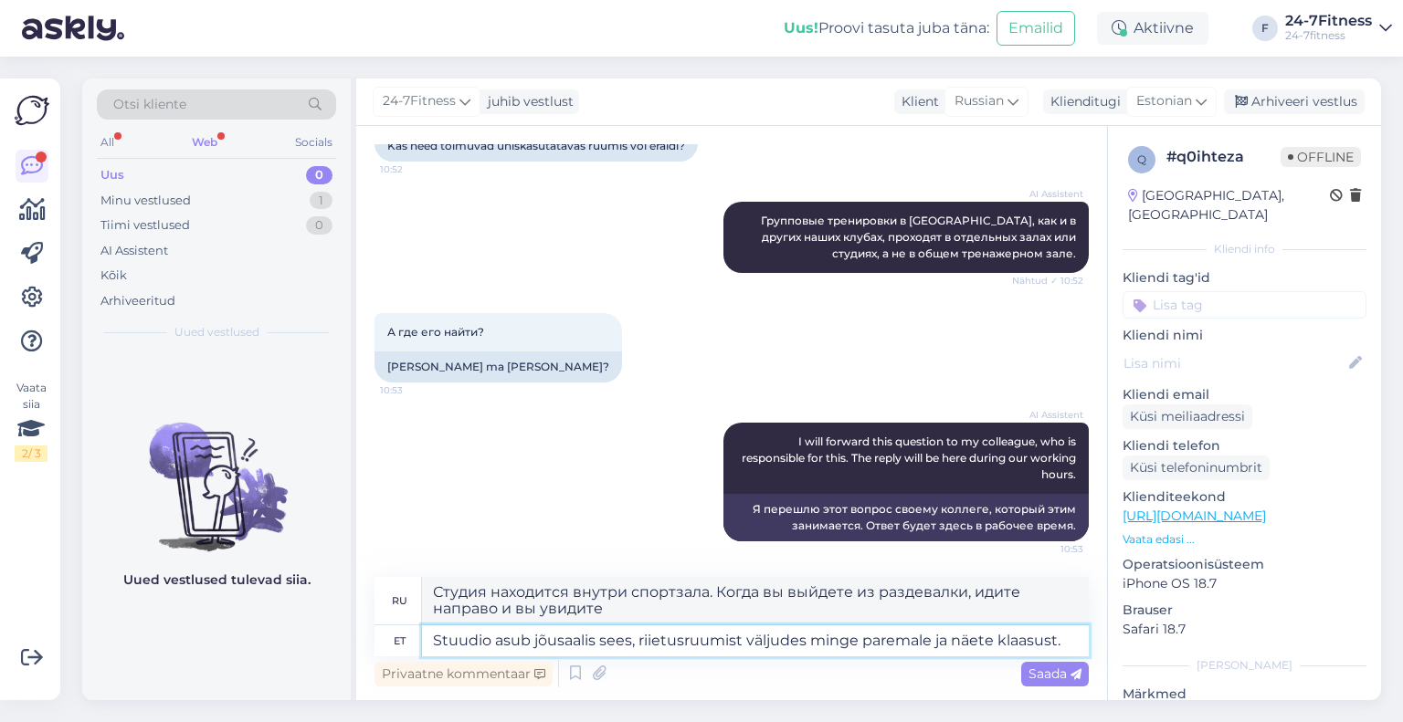
type textarea "Студия находится внутри спортзала. Когда вы выйдете из раздевалки, идите направ…"
type textarea "Stuudio asub jõusaalis sees, riietusruumist väljudes minge paremale ja näete kl…"
click at [1058, 676] on span "Saada" at bounding box center [1054, 674] width 53 height 16
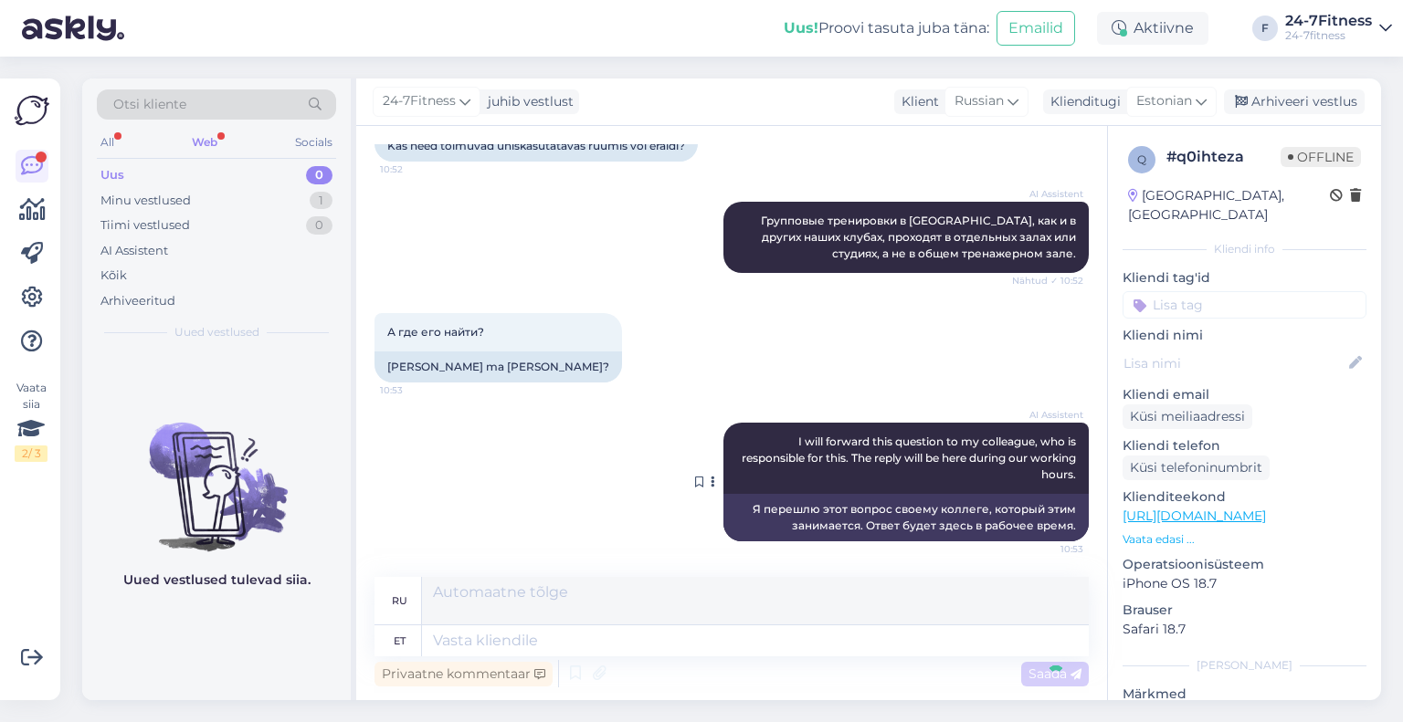
scroll to position [1289, 0]
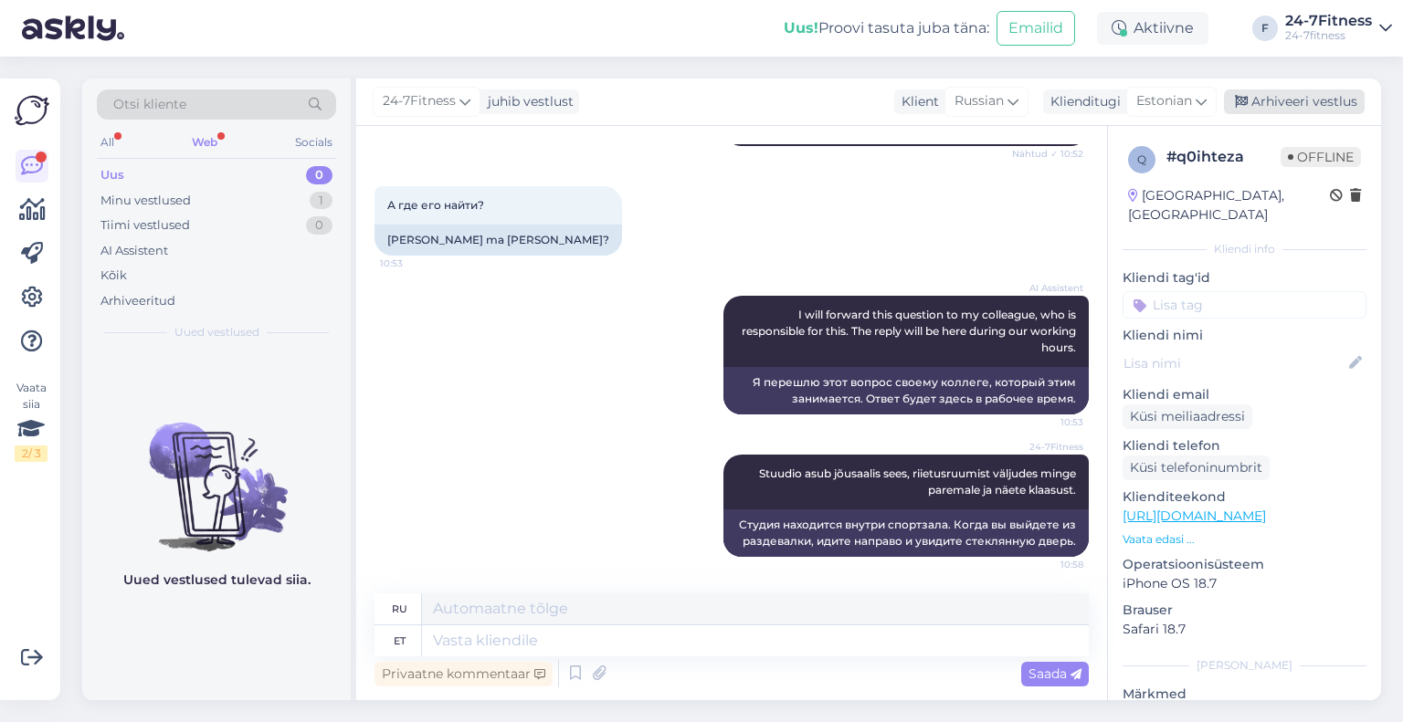
click at [1282, 91] on div "Arhiveeri vestlus" at bounding box center [1294, 101] width 141 height 25
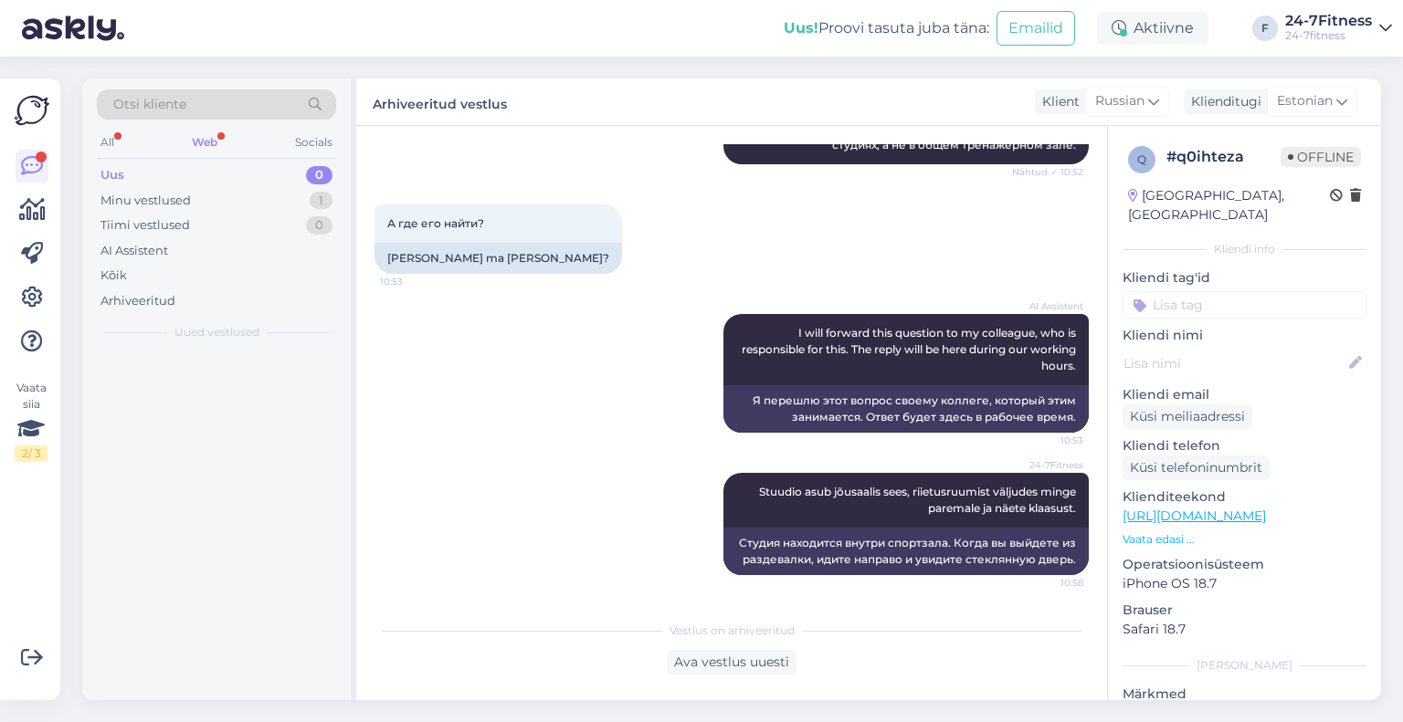
scroll to position [1271, 0]
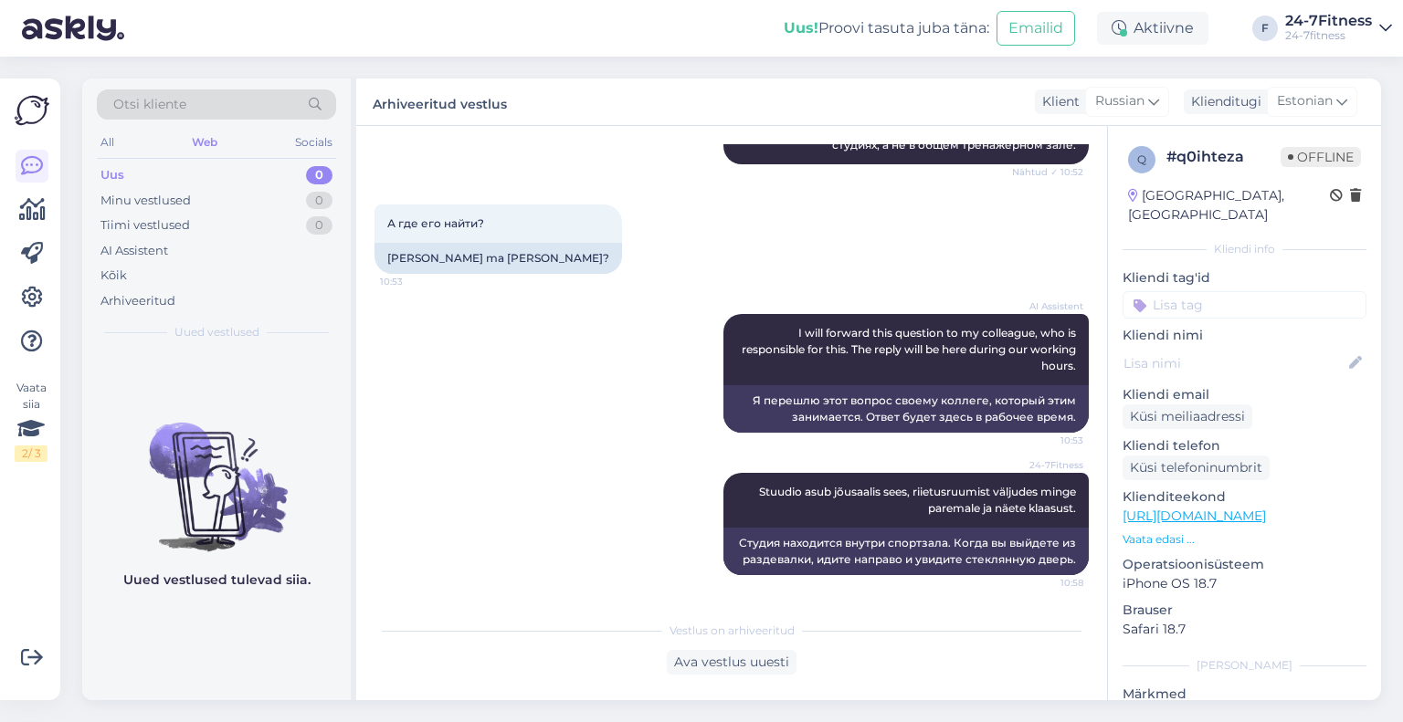
click at [207, 142] on div "Web" at bounding box center [204, 143] width 33 height 24
click at [138, 255] on div "AI Assistent" at bounding box center [134, 251] width 68 height 18
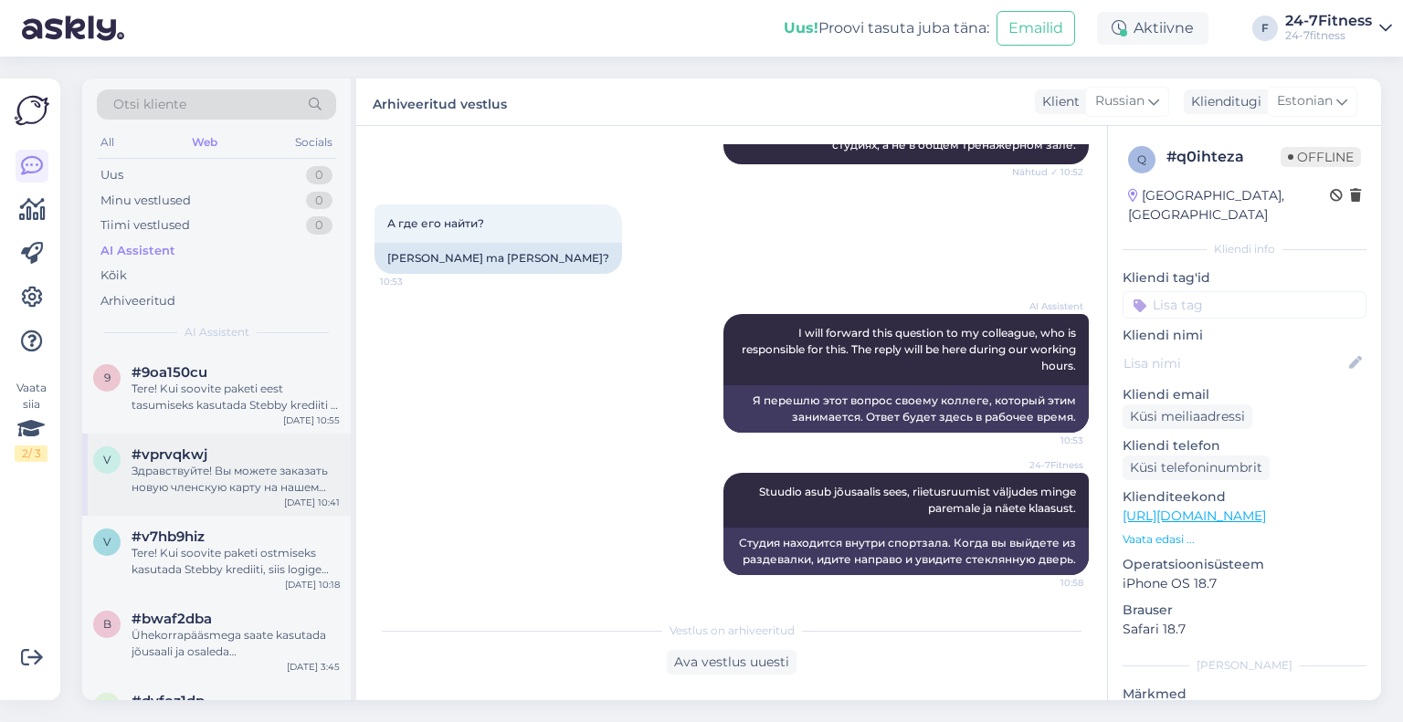
click at [216, 498] on div "v #vprvqkwj Здравствуйте! Вы можете заказать новую членскую карту на нашем сайт…" at bounding box center [216, 475] width 268 height 82
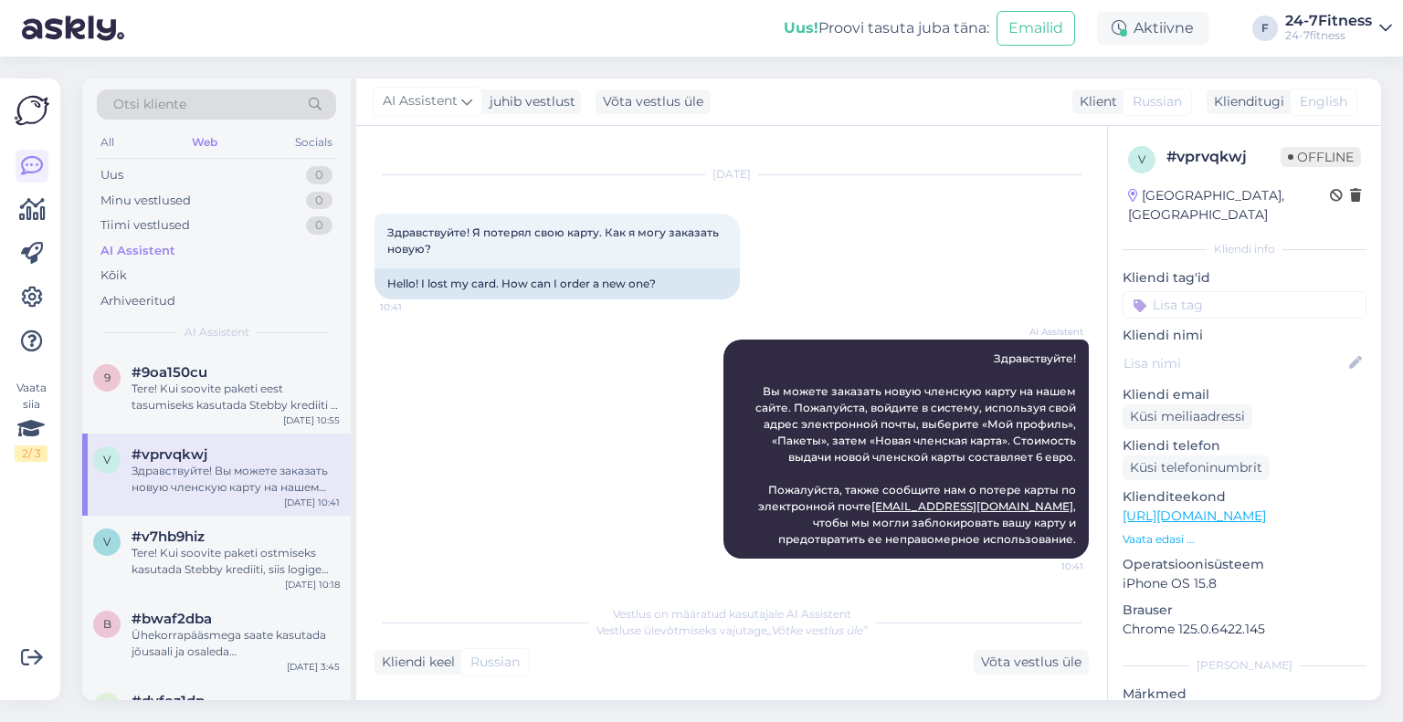
scroll to position [26, 0]
click at [166, 348] on div "Otsi kliente All Web Socials Uus 0 Minu vestlused 0 Tiimi vestlused 0 AI Assist…" at bounding box center [216, 215] width 268 height 273
click at [182, 373] on span "#9oa150cu" at bounding box center [170, 372] width 76 height 16
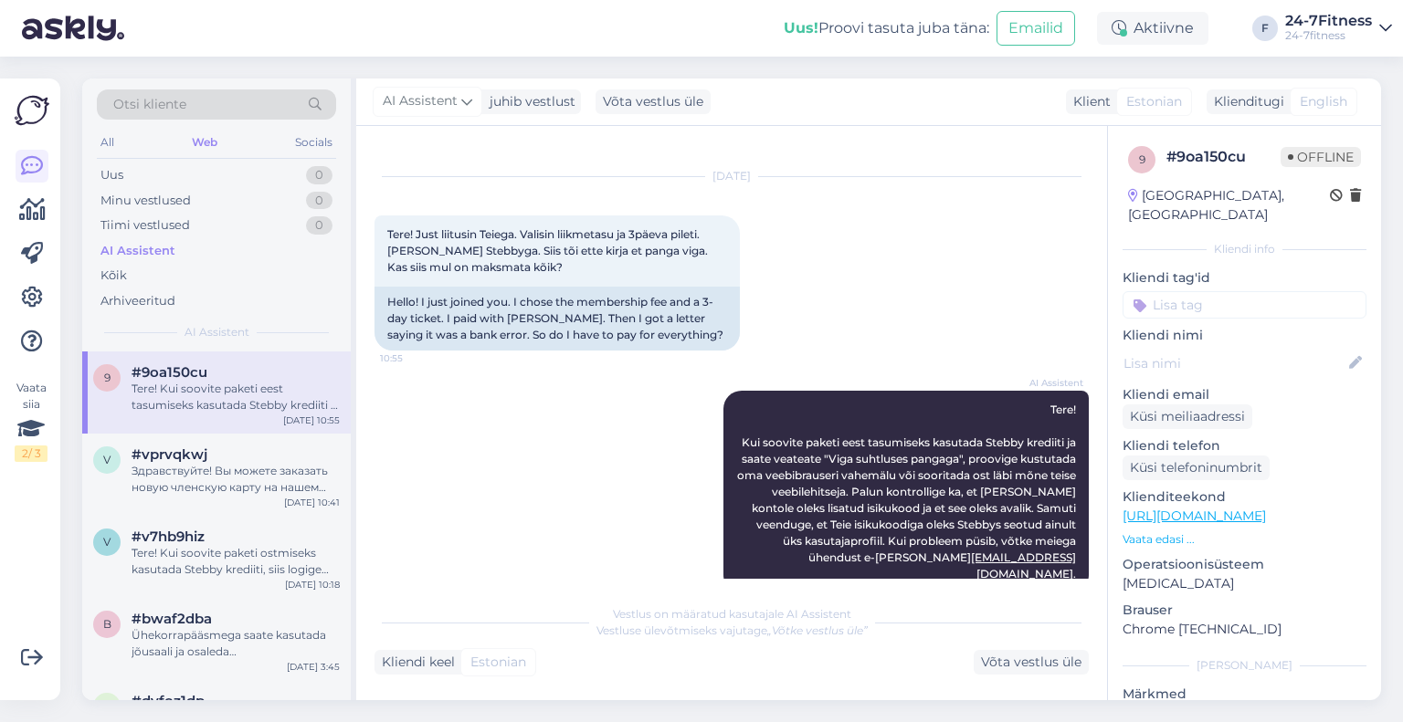
scroll to position [44, 0]
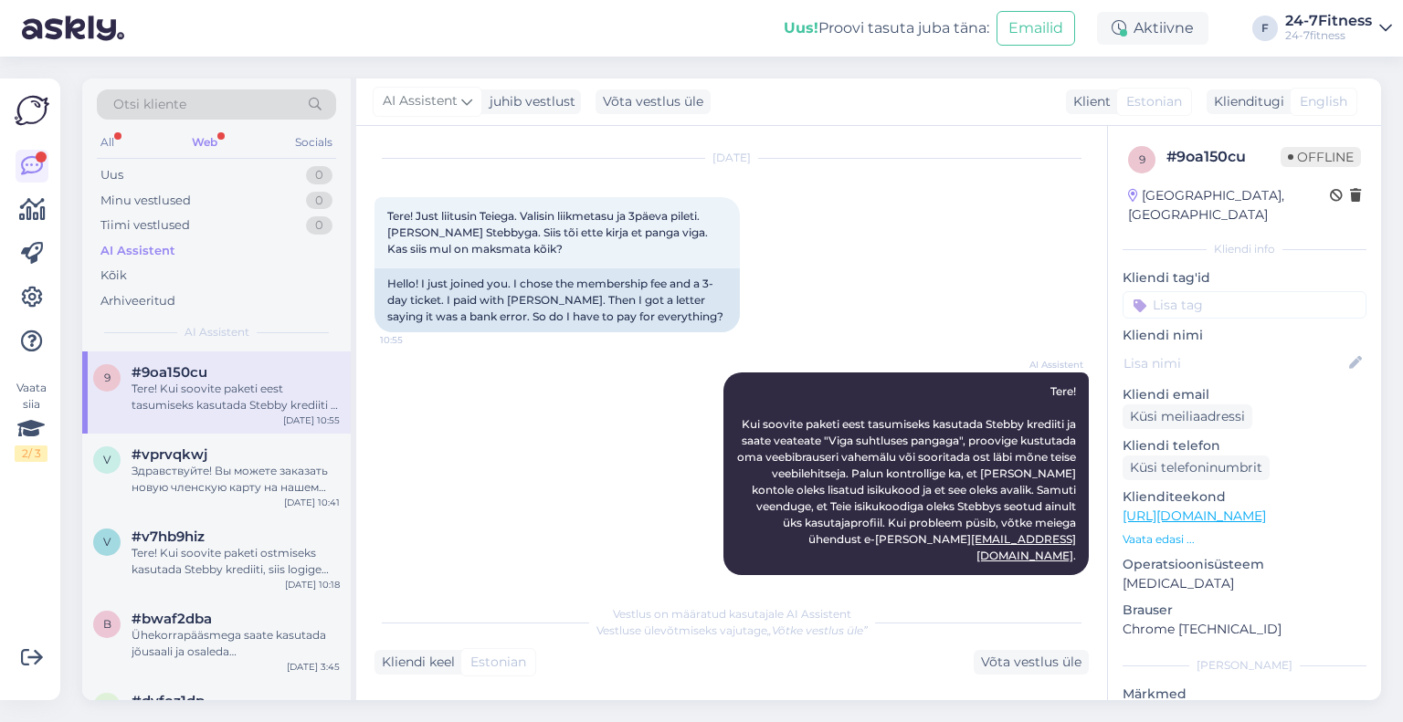
click at [210, 141] on div "Web" at bounding box center [204, 143] width 33 height 24
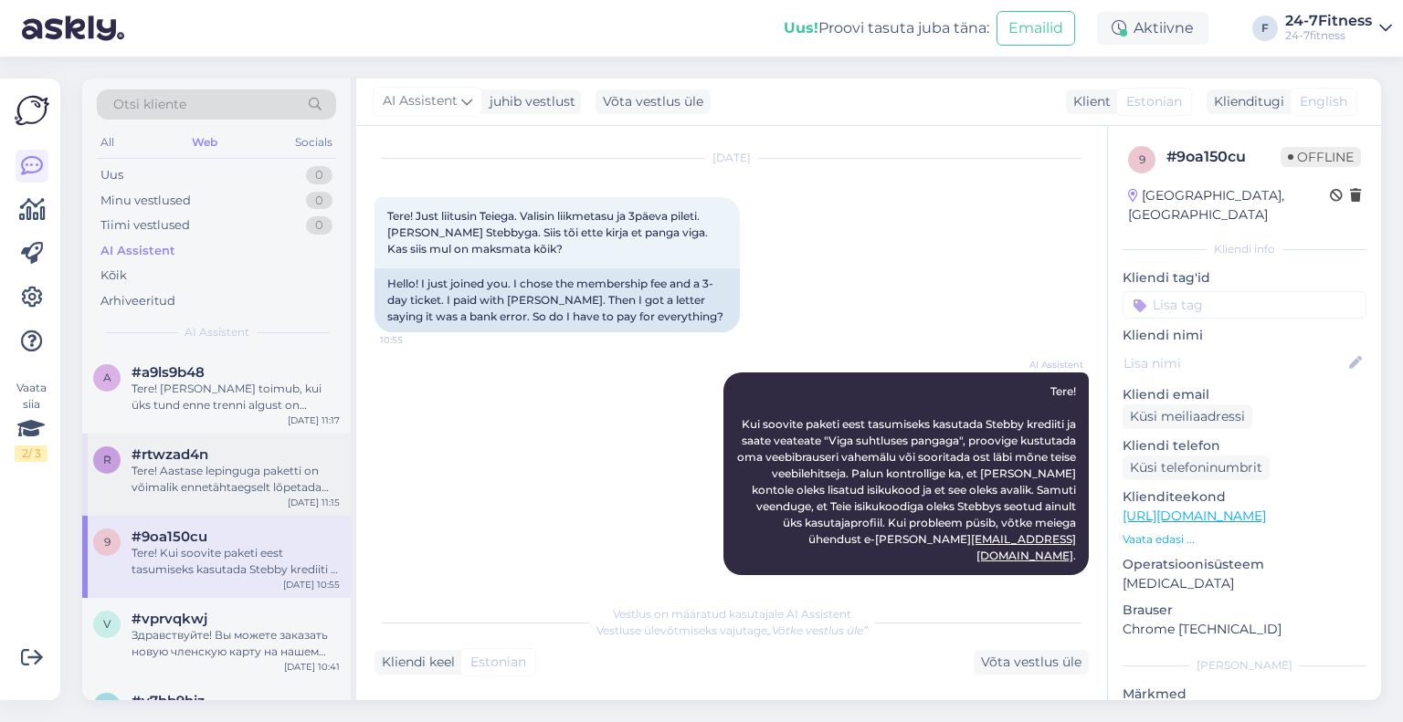
click at [211, 494] on div "Tere! Aastase lepinguga paketti on võimalik ennetähtaegselt lõpetada vastavalt …" at bounding box center [236, 479] width 208 height 33
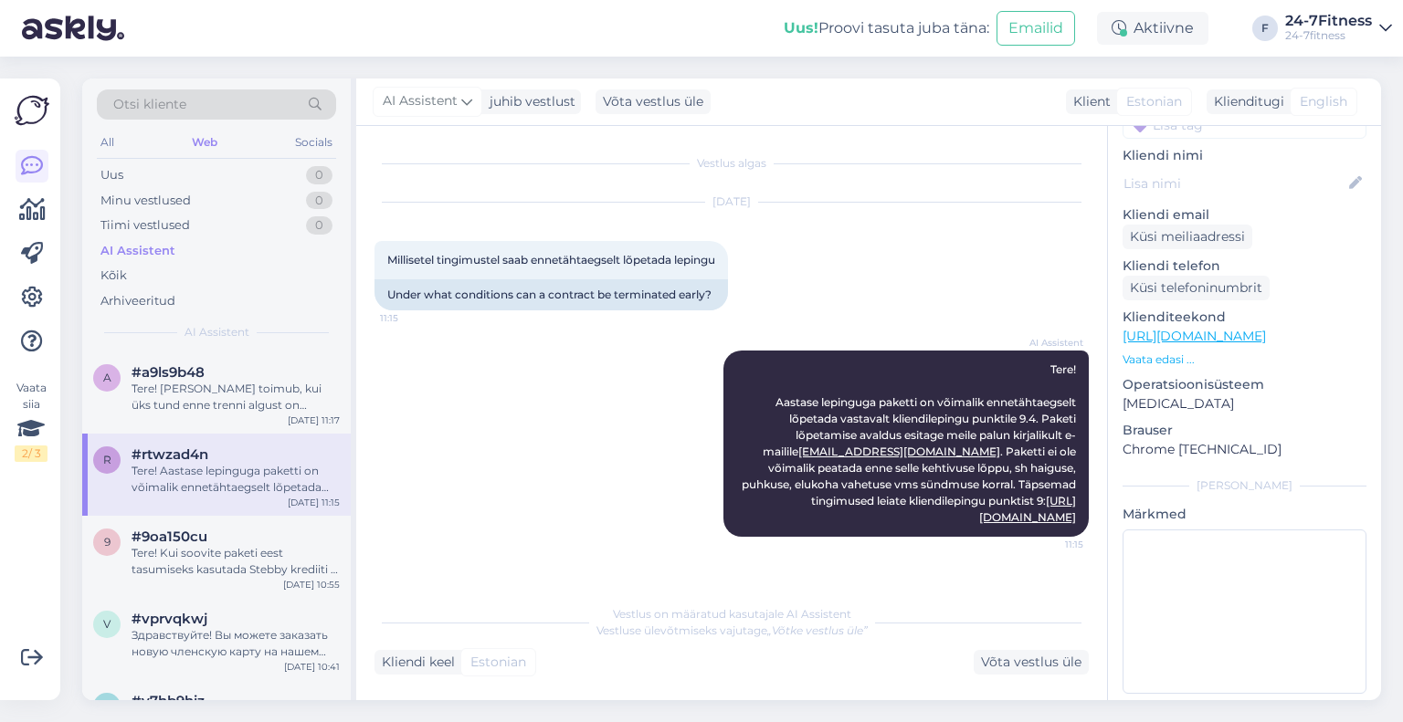
scroll to position [0, 0]
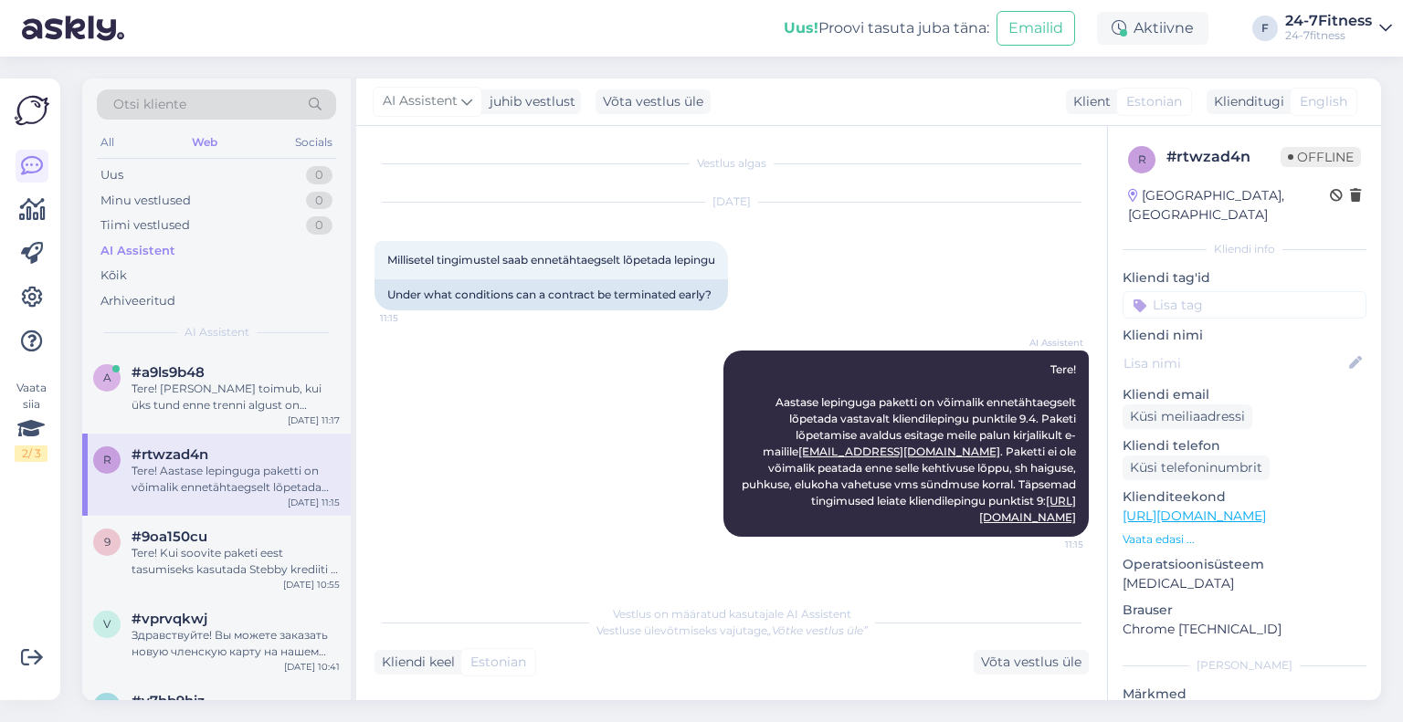
click at [698, 391] on div "AI Assistent Tere! Aastase lepinguga paketti on võimalik ennetähtaegselt lõpeta…" at bounding box center [731, 444] width 714 height 226
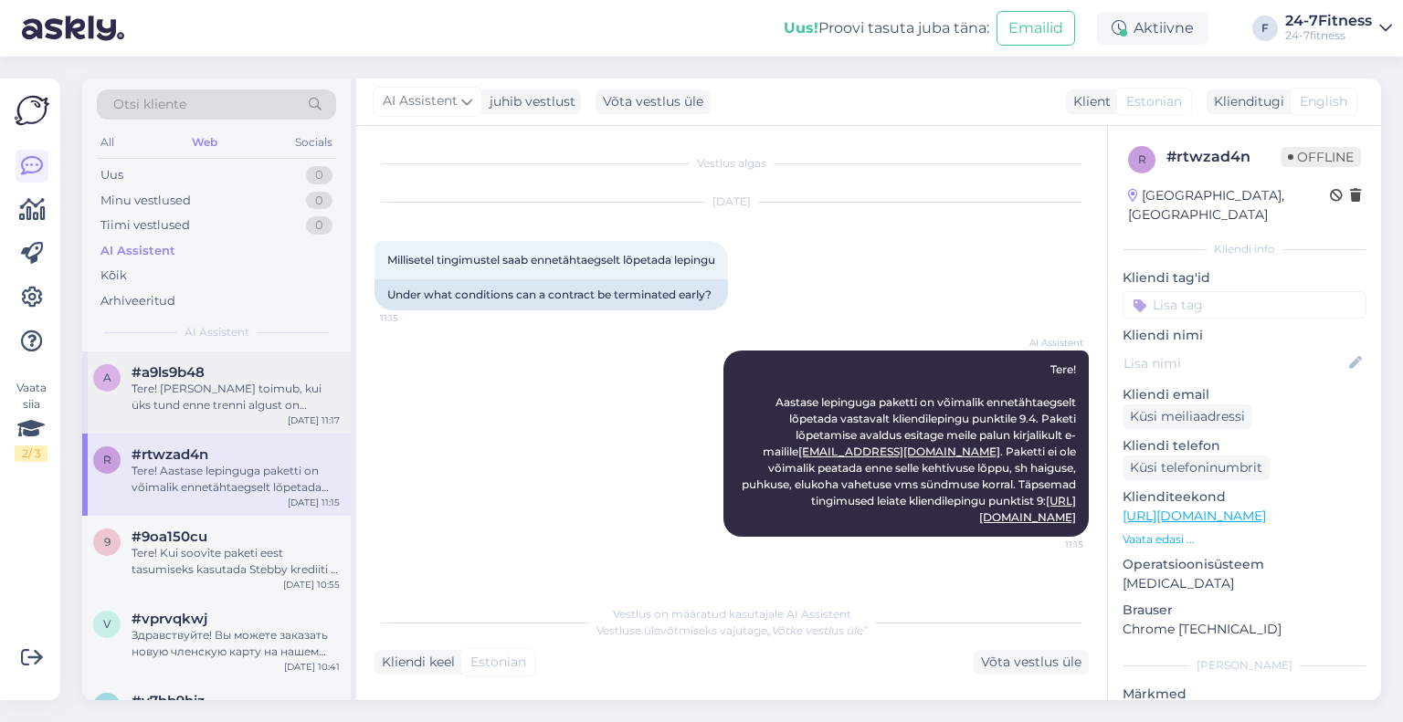
click at [255, 400] on div "Tere! [PERSON_NAME] toimub, kui üks tund enne trenni algust on registreerunud v…" at bounding box center [236, 397] width 208 height 33
